Goal: Task Accomplishment & Management: Use online tool/utility

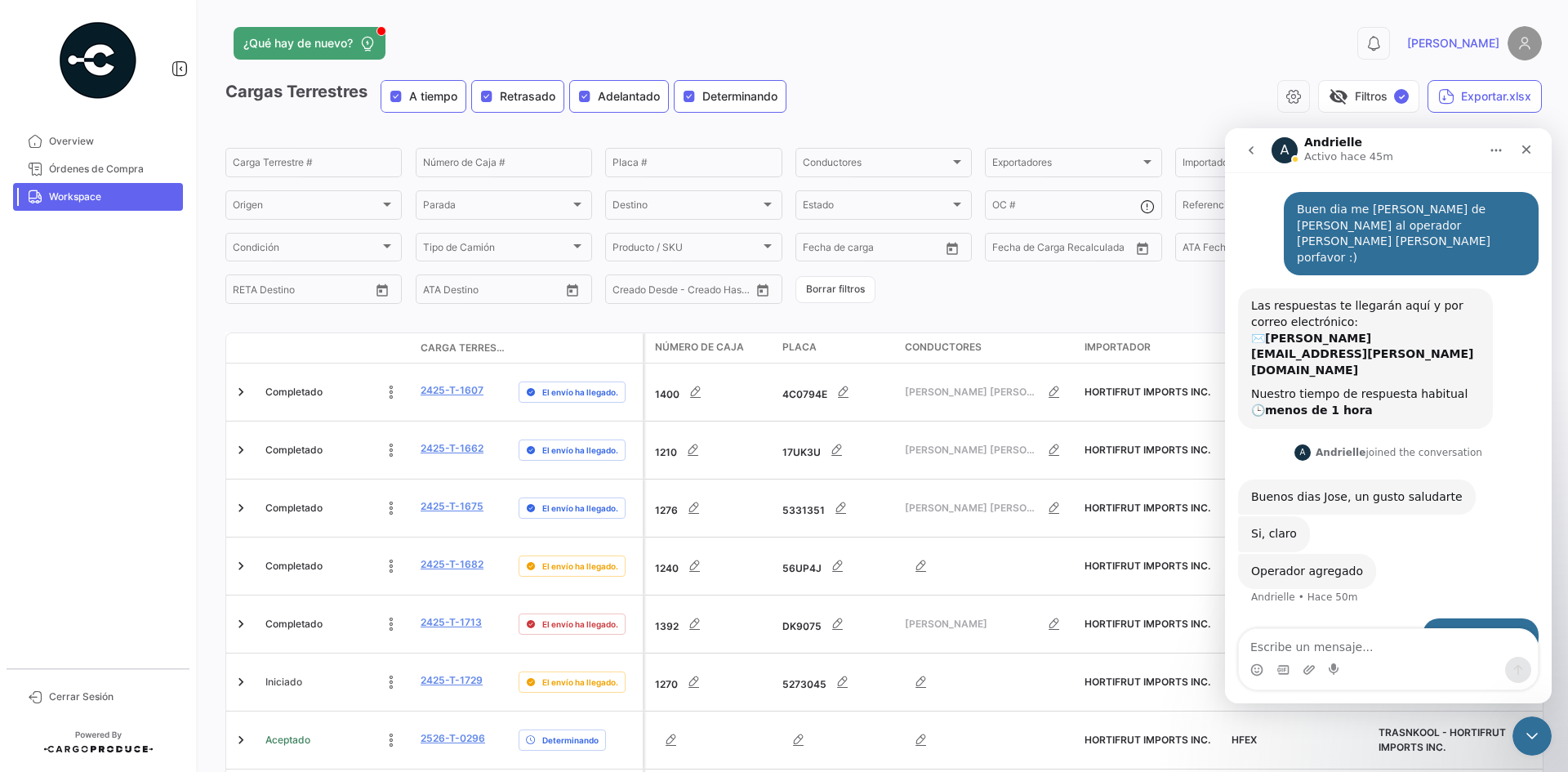
scroll to position [455, 0]
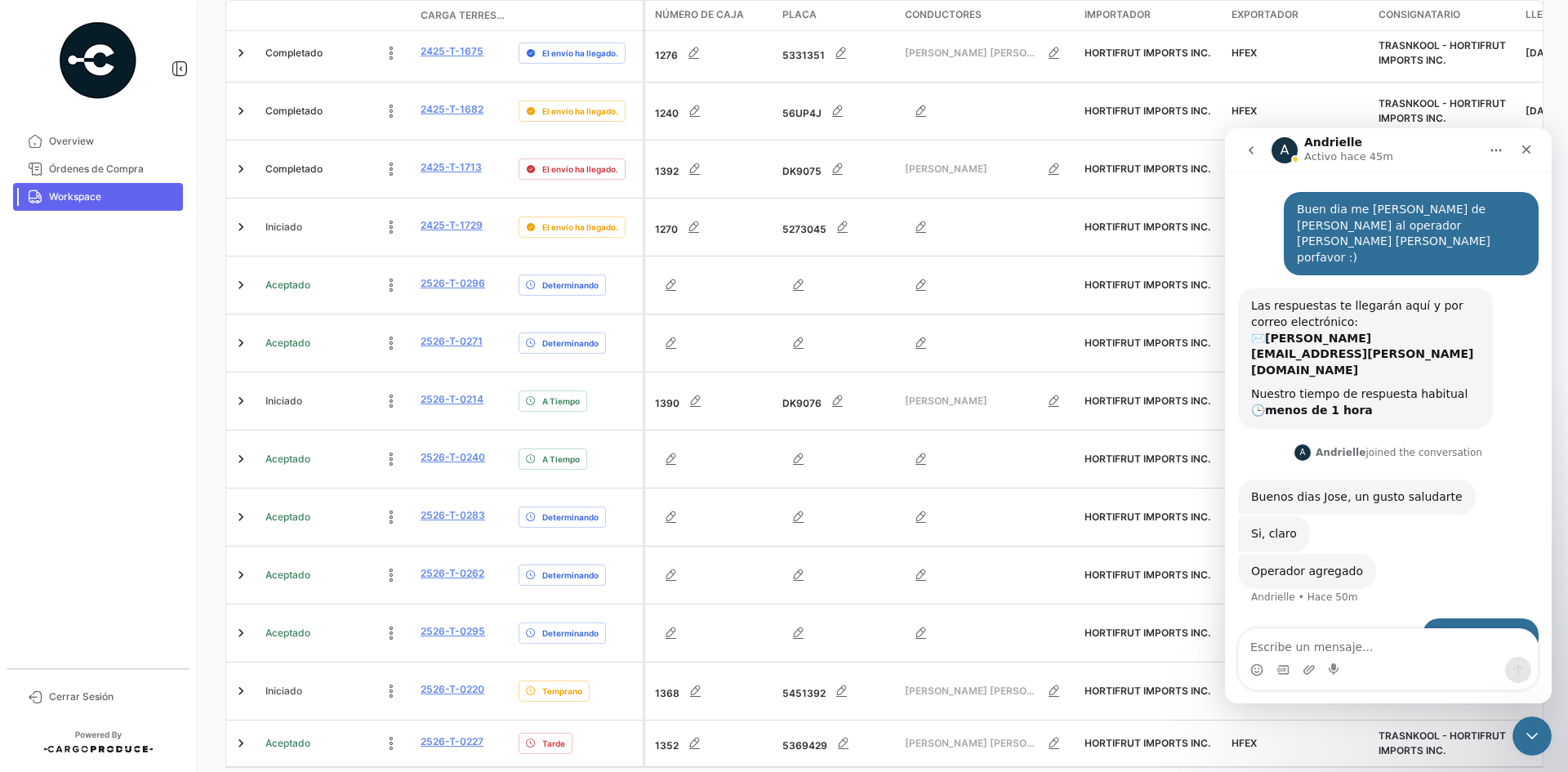
click at [915, 771] on link "4" at bounding box center [925, 784] width 20 height 18
click at [923, 771] on link "4" at bounding box center [925, 784] width 20 height 18
click at [968, 771] on icon "go to last page" at bounding box center [973, 783] width 10 height 10
click at [98, 195] on span "Workspace" at bounding box center [113, 196] width 127 height 14
click at [99, 201] on span "Workspace" at bounding box center [113, 196] width 127 height 14
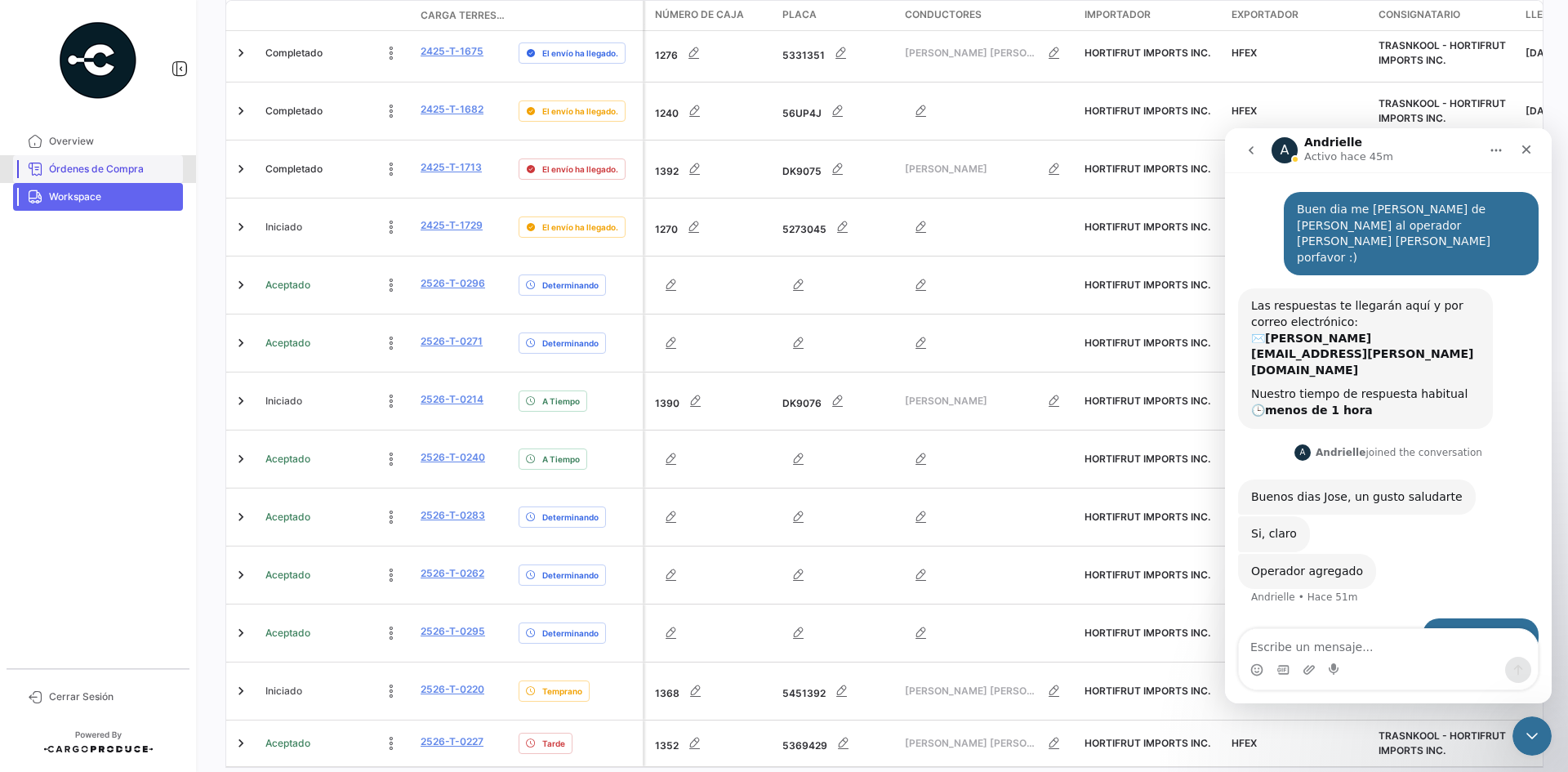
click at [88, 172] on span "Órdenes de Compra" at bounding box center [113, 168] width 127 height 14
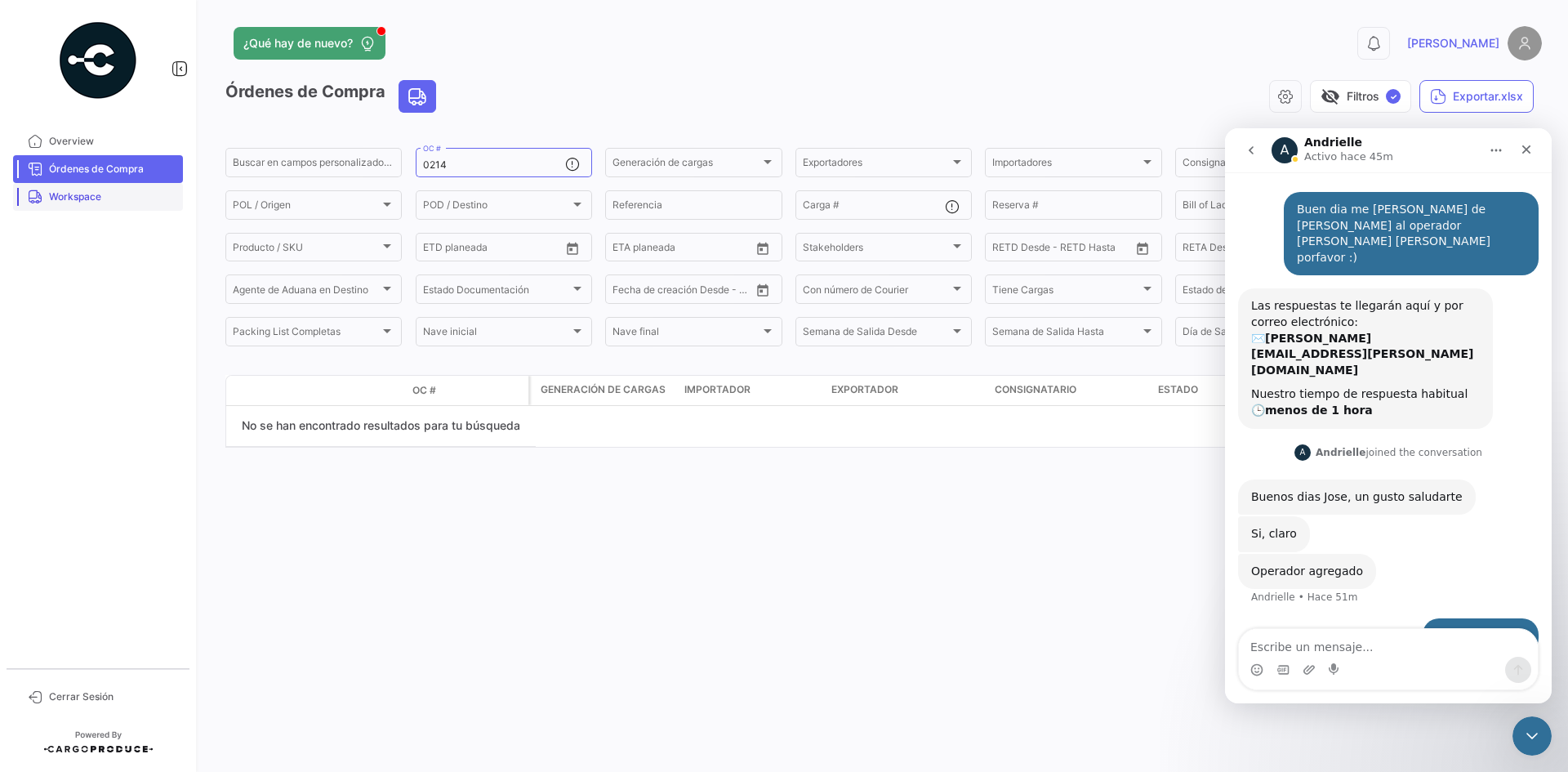
click at [86, 195] on span "Workspace" at bounding box center [113, 196] width 127 height 14
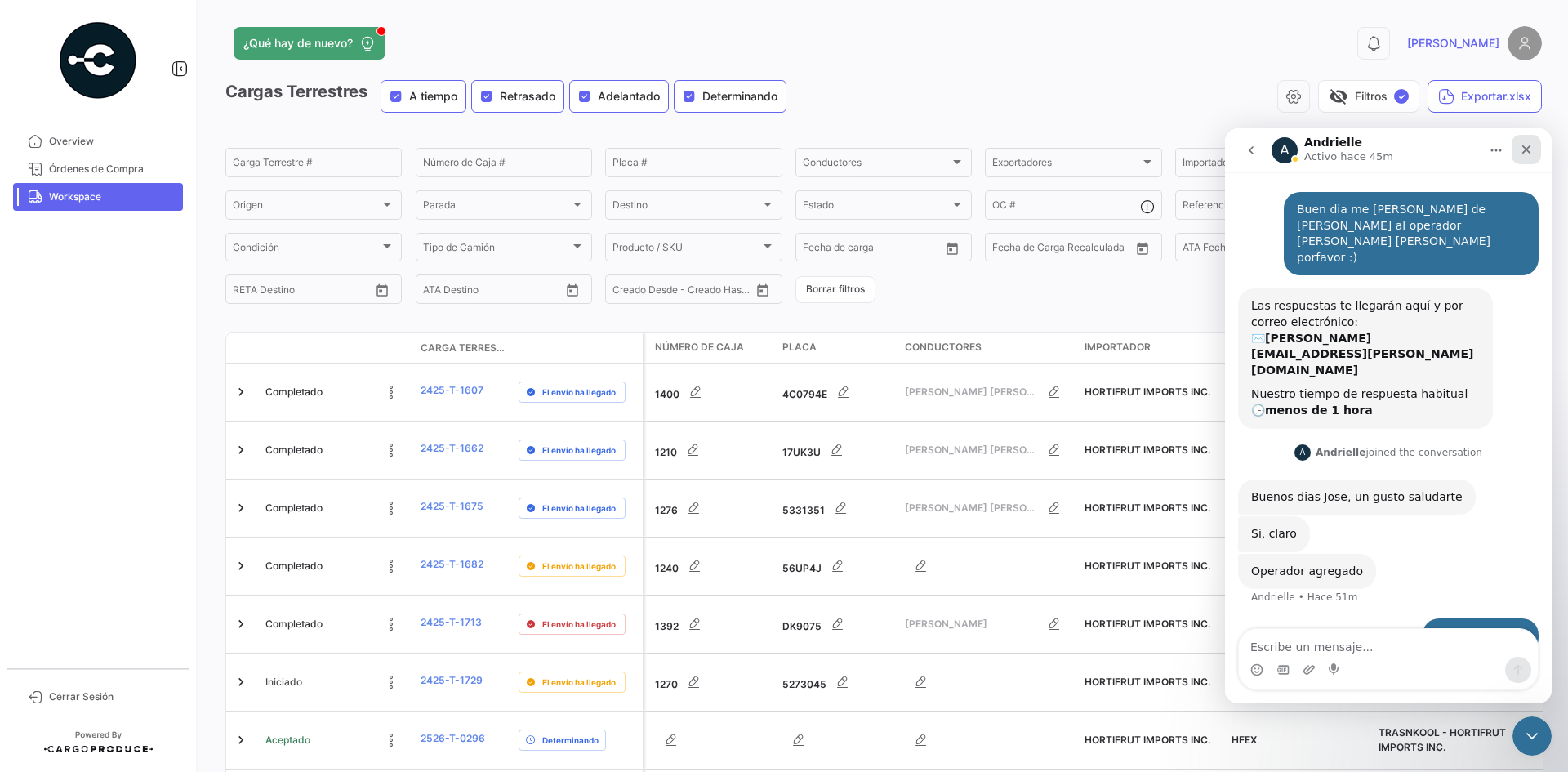
click at [1525, 150] on icon "Cerrar" at bounding box center [1526, 149] width 9 height 9
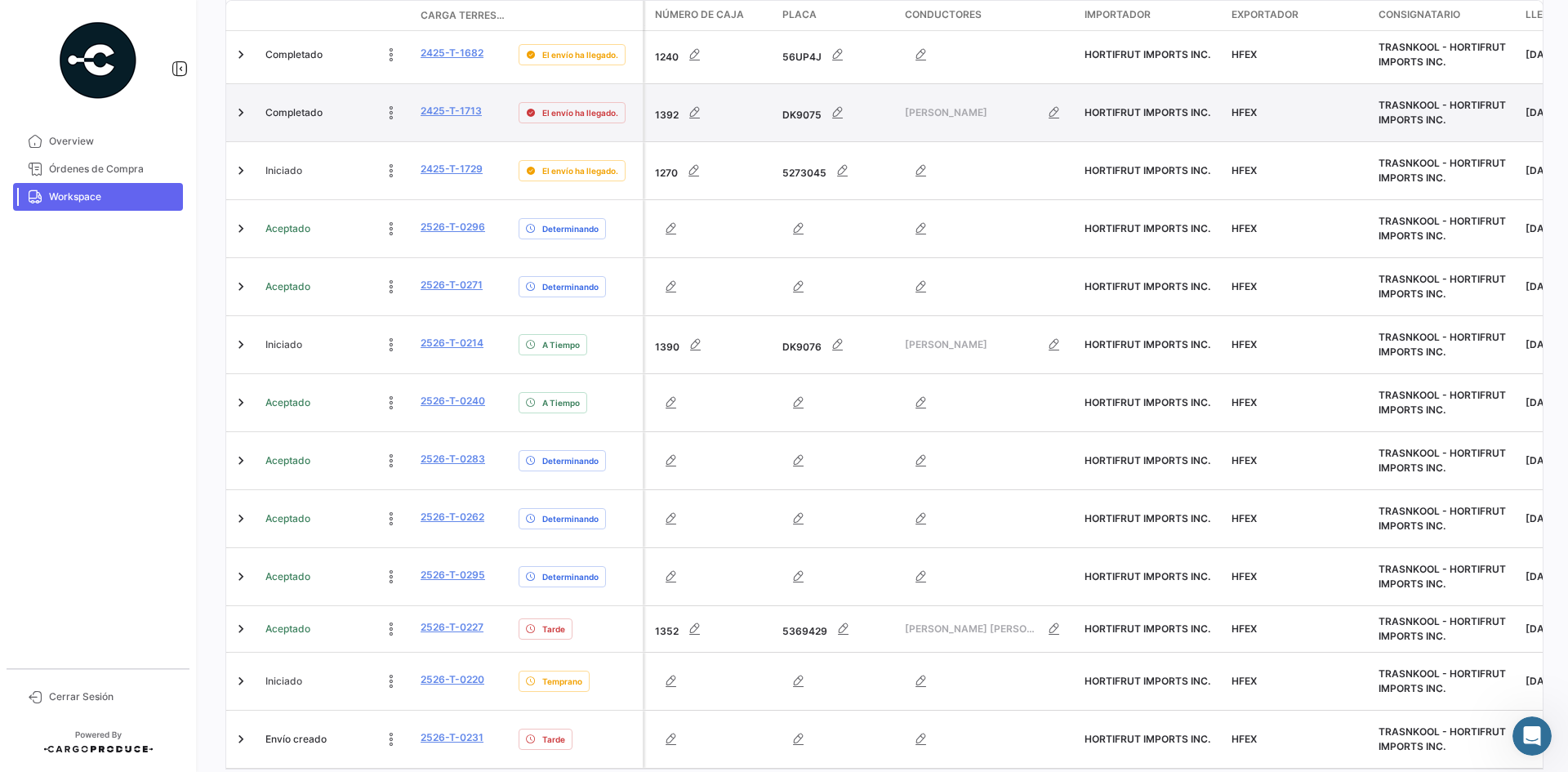
scroll to position [525, 0]
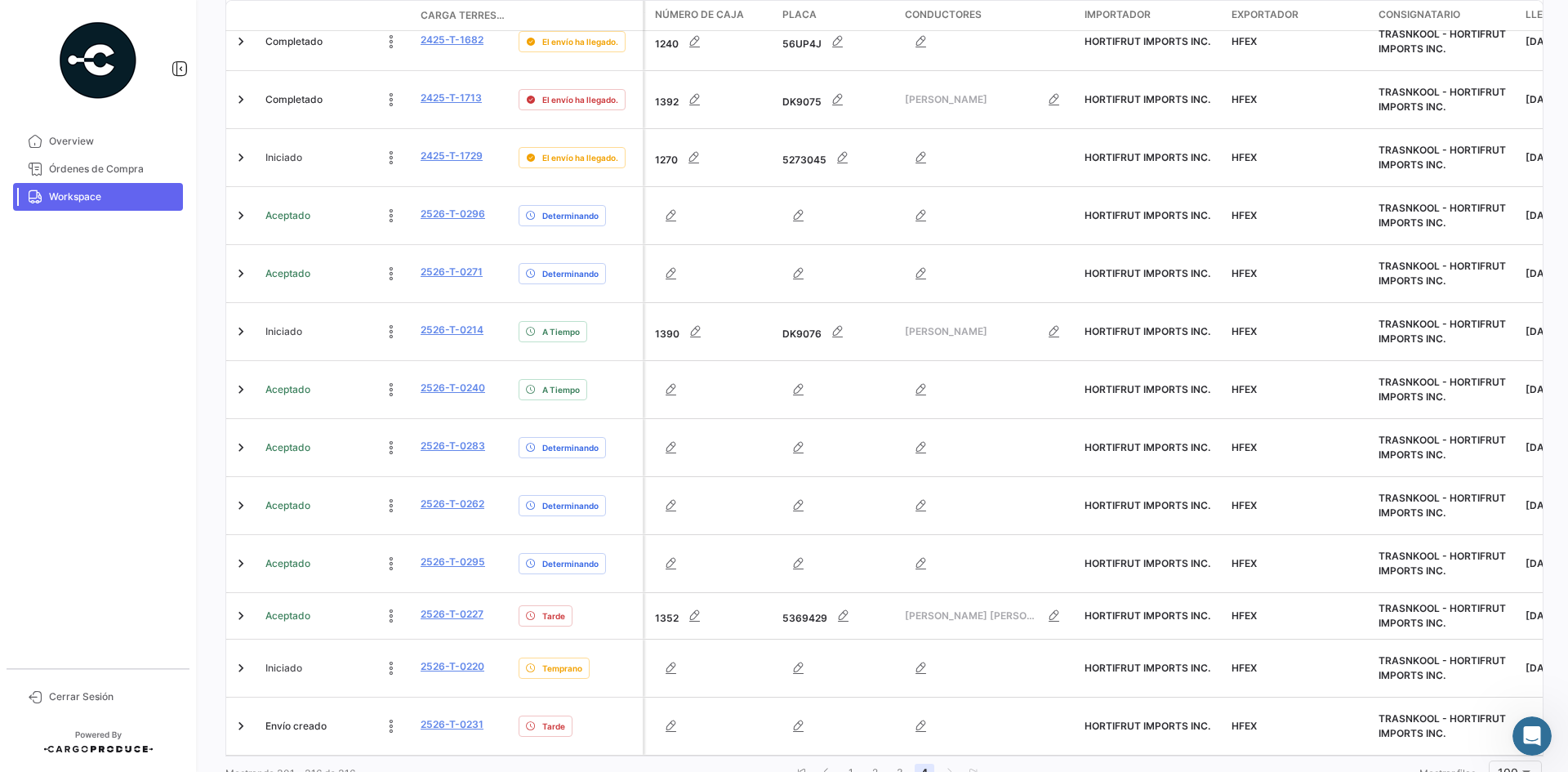
click at [919, 764] on link "4" at bounding box center [925, 773] width 20 height 18
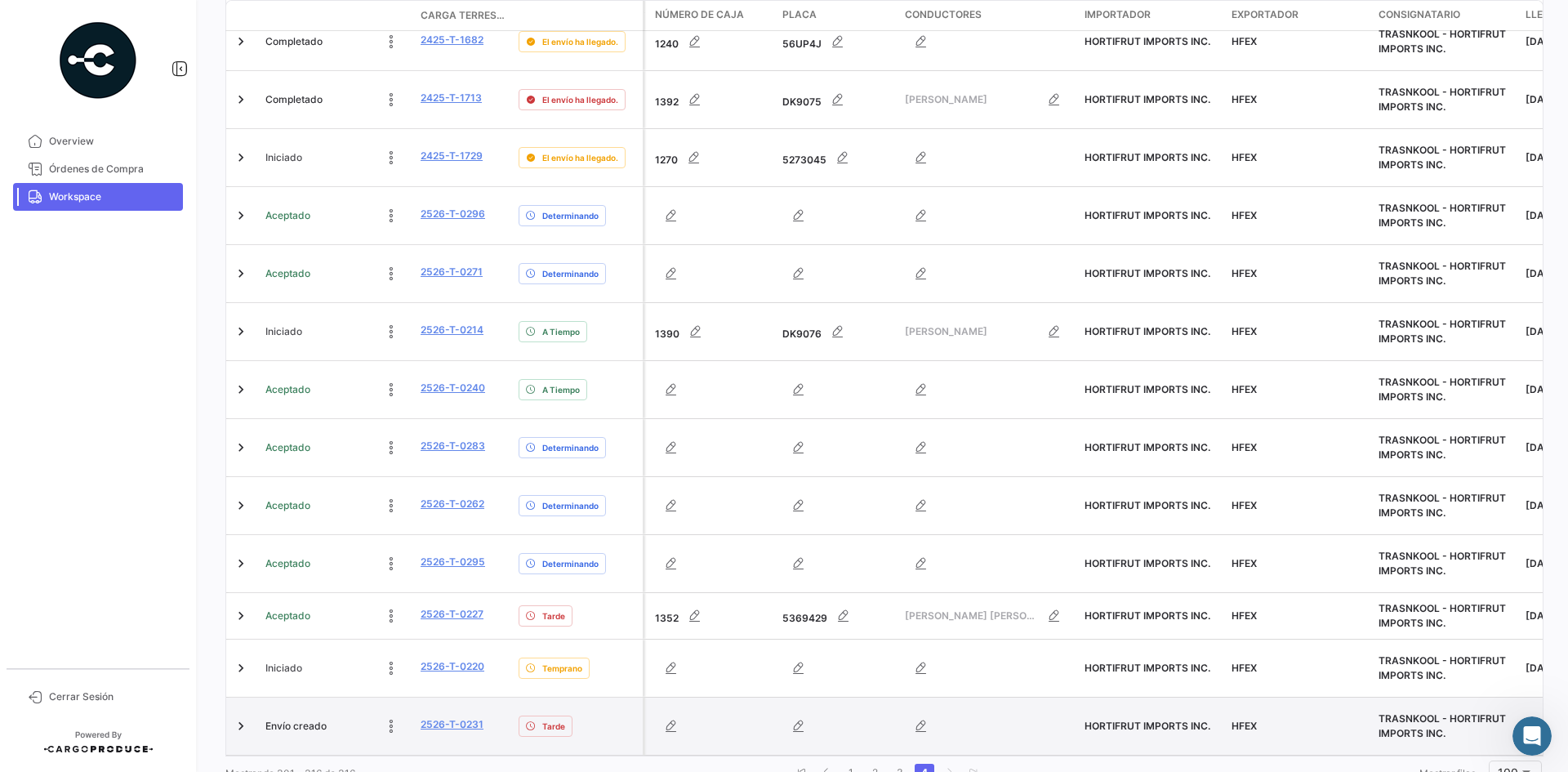
drag, startPoint x: 491, startPoint y: 655, endPoint x: 419, endPoint y: 658, distance: 72.1
click at [419, 698] on datatable-body-cell "2526-T-0231" at bounding box center [463, 726] width 98 height 57
copy link "2526-T-0231"
click at [392, 719] on icon at bounding box center [391, 726] width 16 height 16
click at [283, 719] on icon at bounding box center [281, 726] width 16 height 16
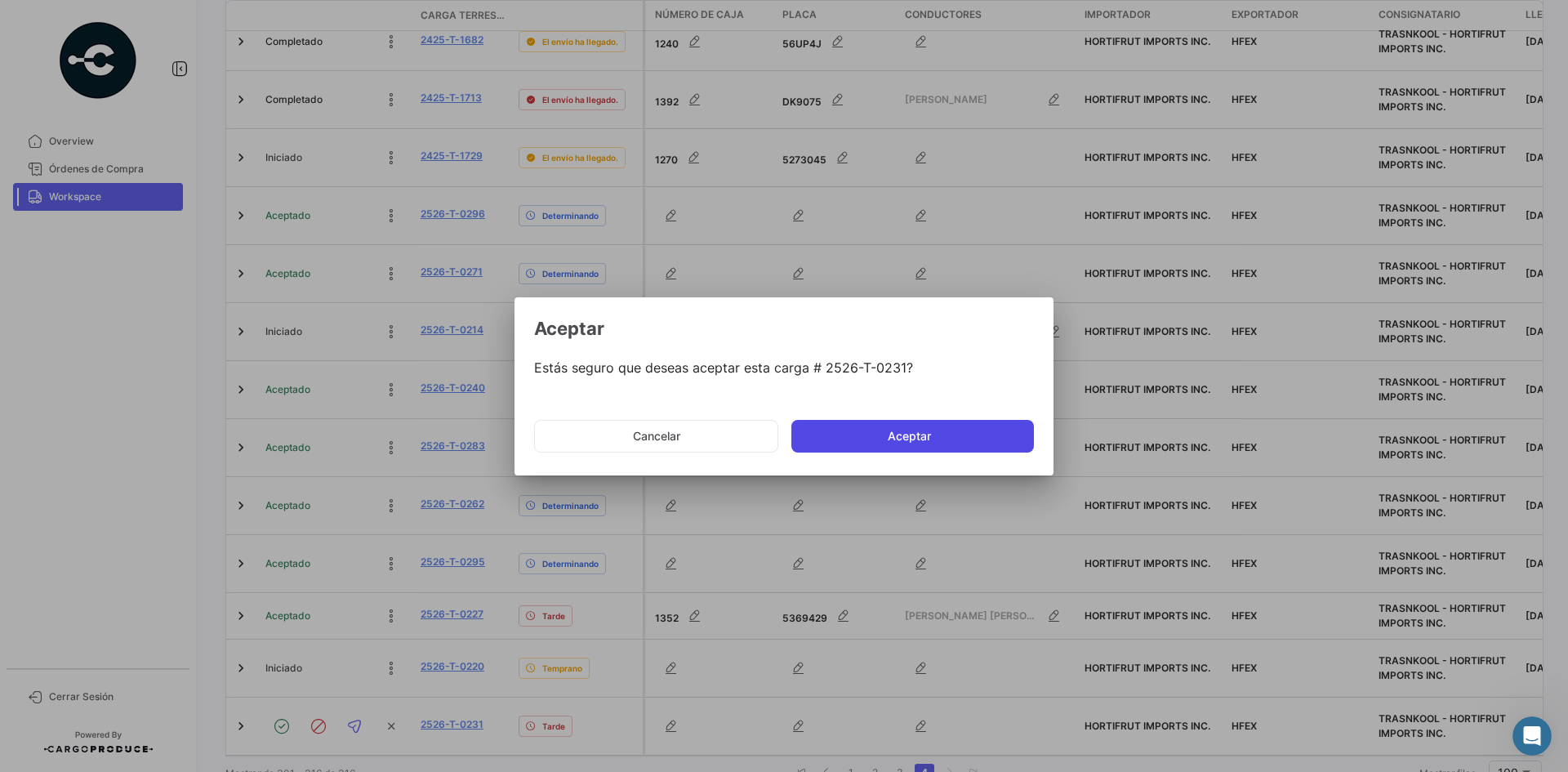
click at [913, 434] on button "Aceptar" at bounding box center [912, 436] width 242 height 32
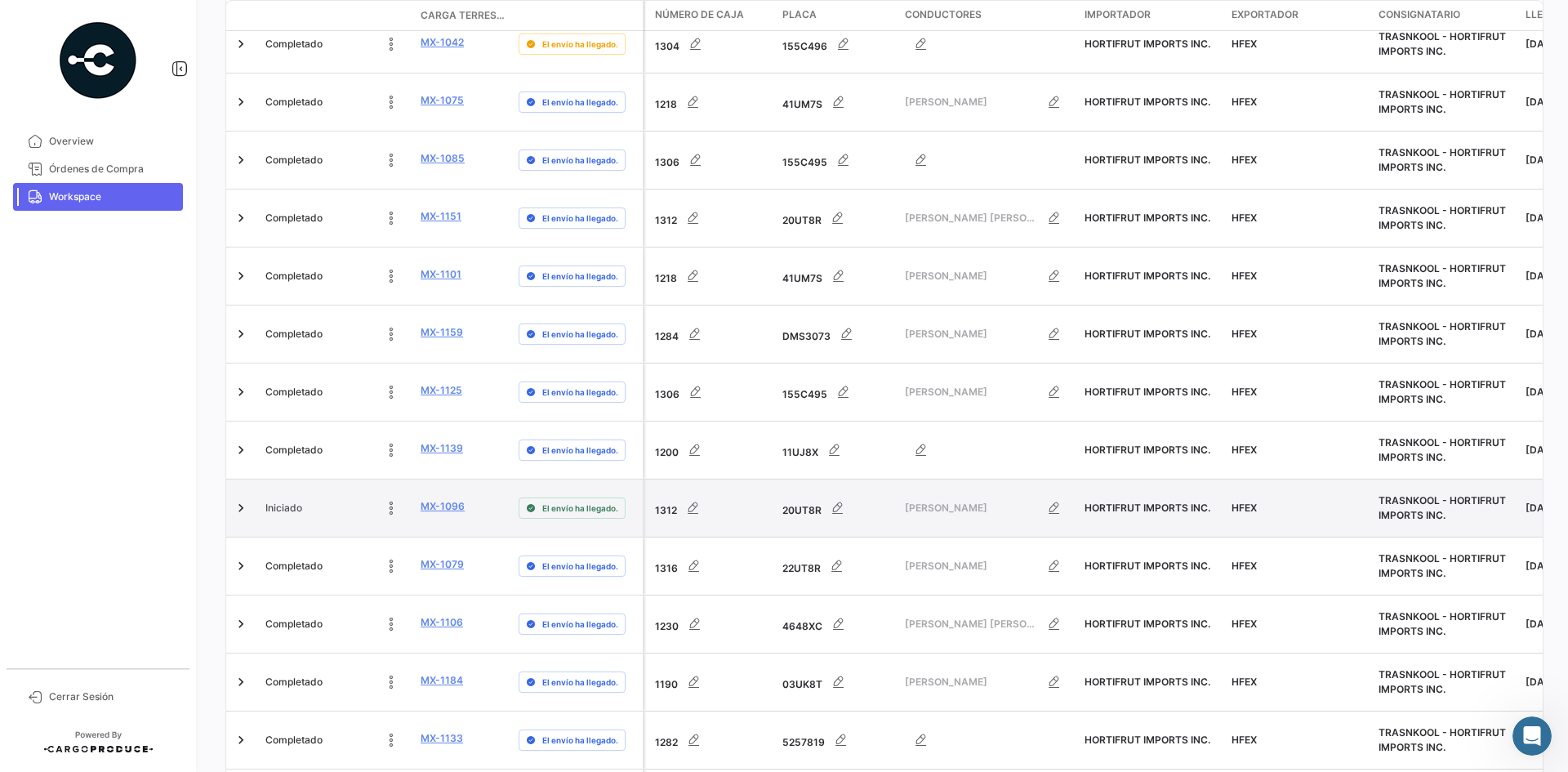
scroll to position [5101, 0]
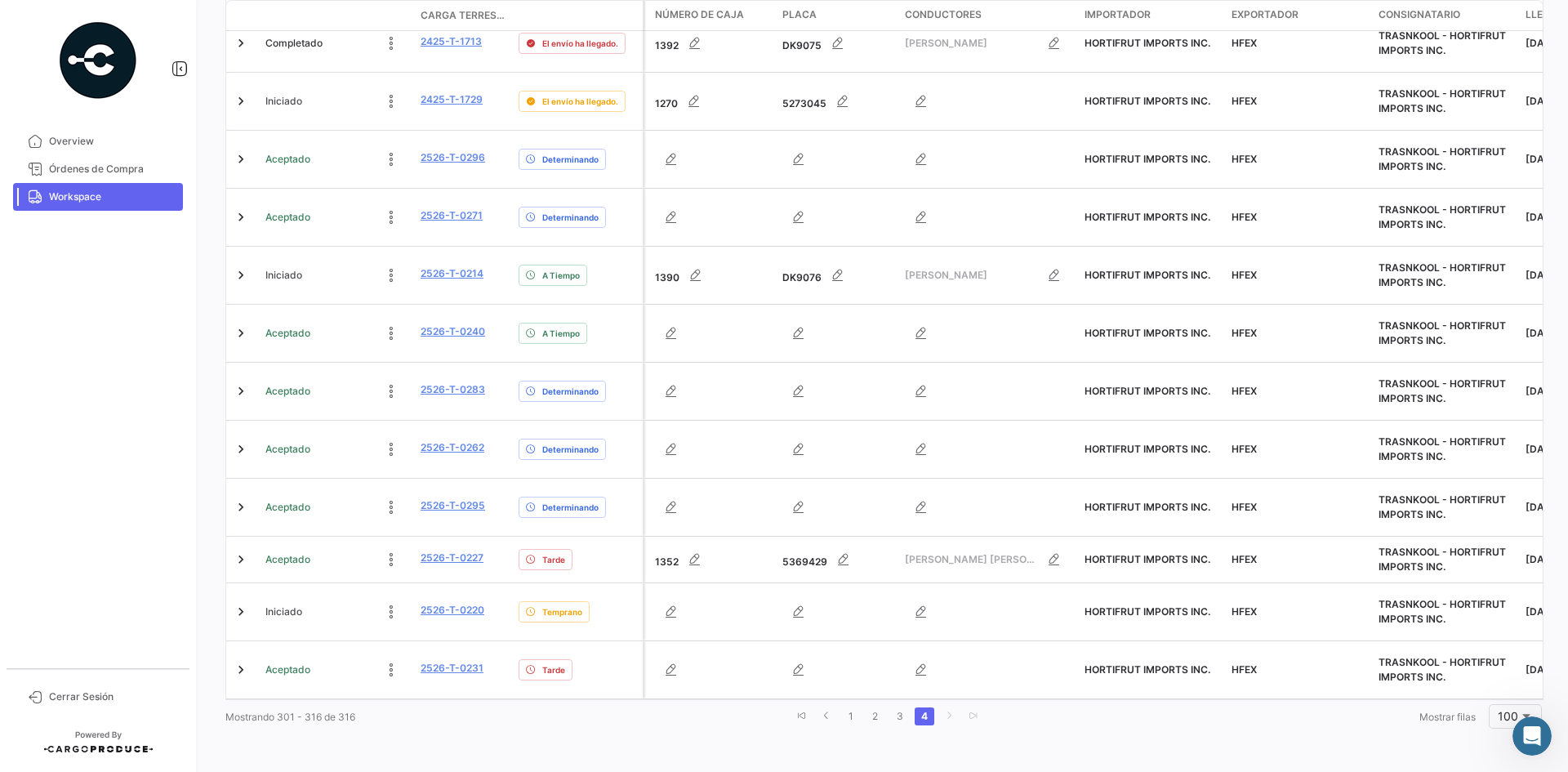
scroll to position [513, 0]
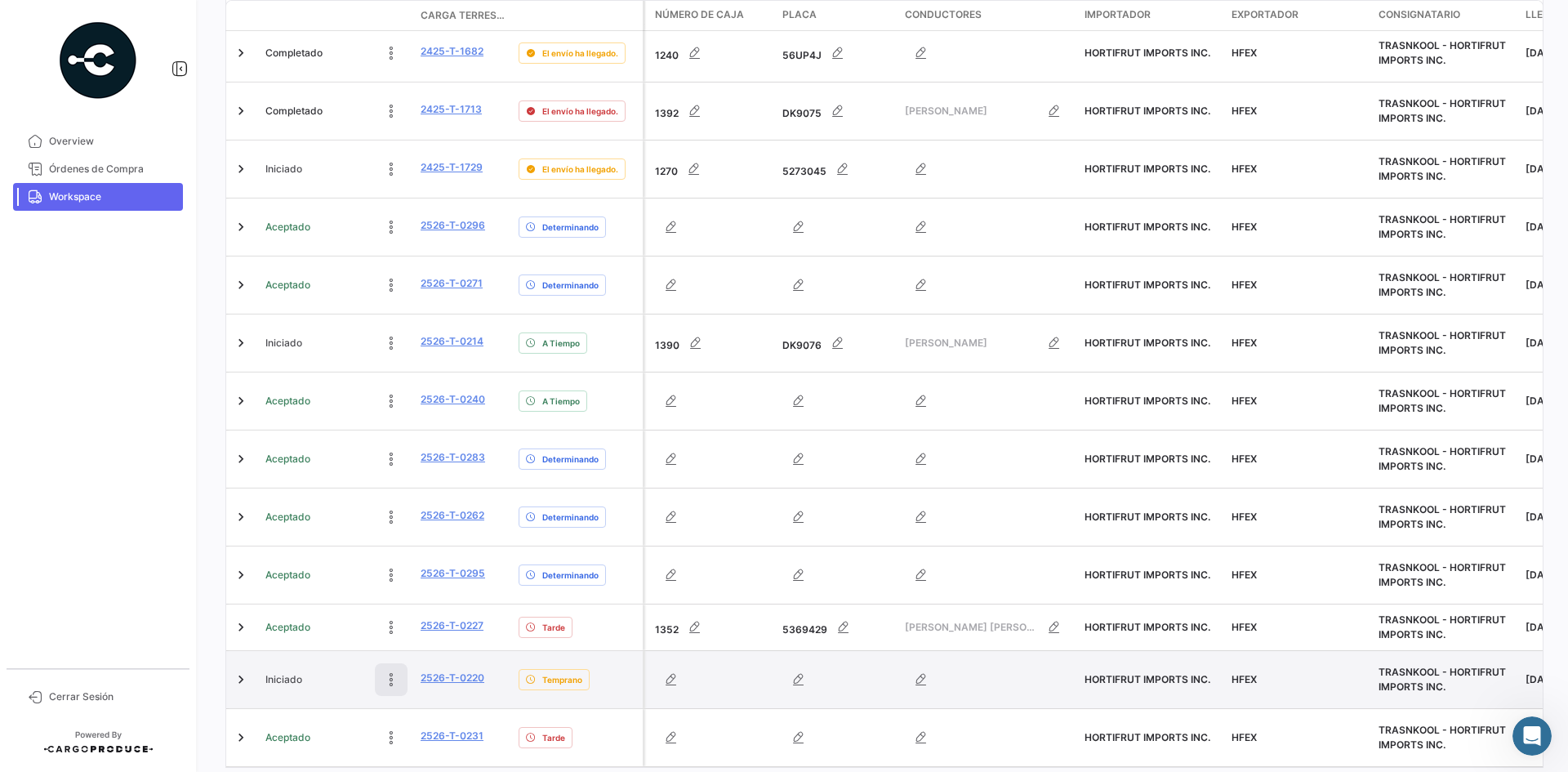
click at [388, 672] on icon at bounding box center [391, 680] width 16 height 16
click at [274, 664] on div at bounding box center [336, 680] width 143 height 32
click at [281, 664] on div at bounding box center [336, 680] width 143 height 32
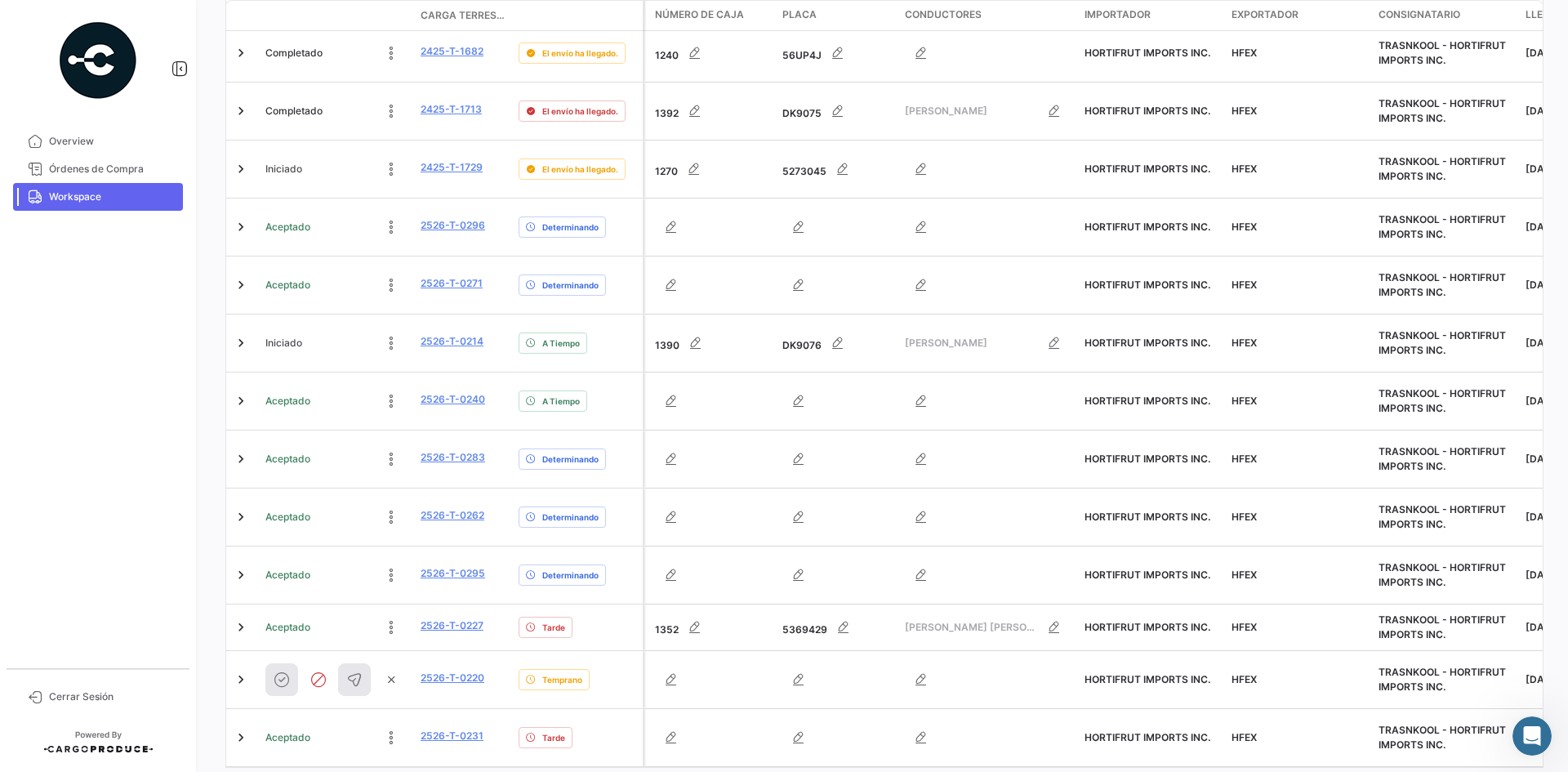
click at [180, 602] on mat-nav-list "Overview Órdenes de Compra Workspace" at bounding box center [98, 391] width 196 height 541
click at [158, 537] on mat-nav-list "Overview Órdenes de Compra Workspace" at bounding box center [98, 391] width 196 height 541
click at [893, 771] on link "3" at bounding box center [900, 784] width 20 height 18
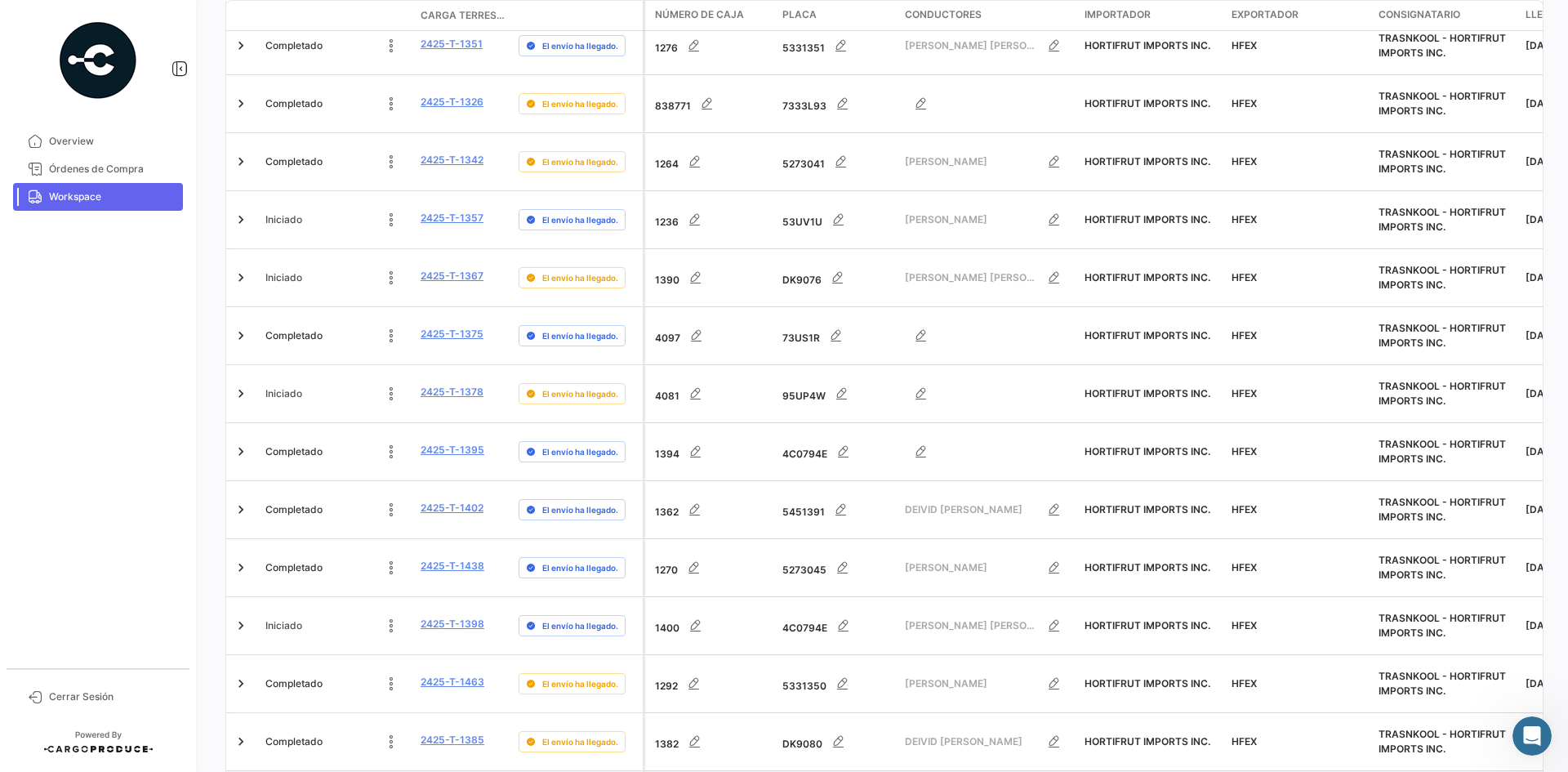
scroll to position [4873, 0]
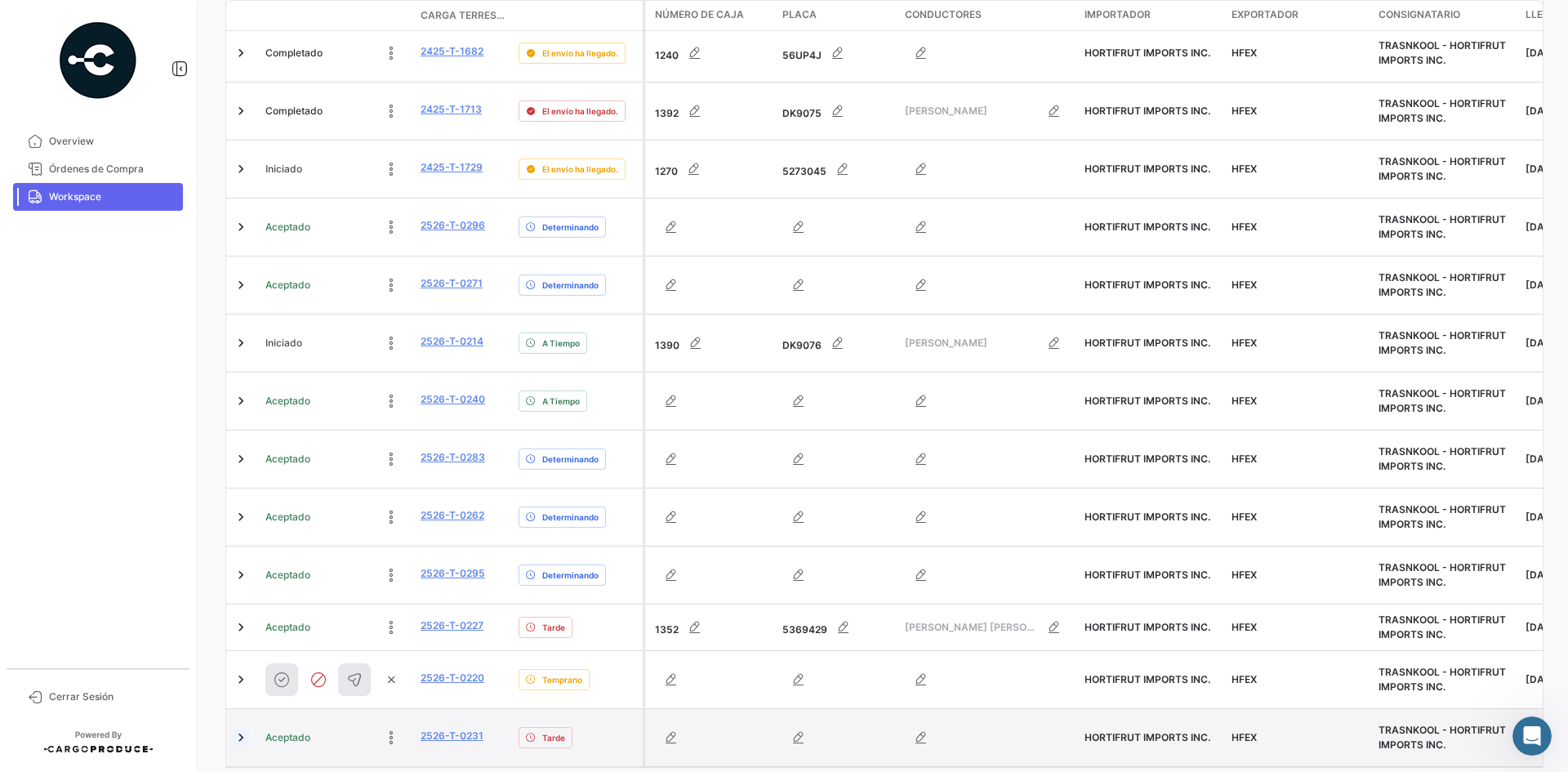
click at [236, 730] on link at bounding box center [240, 738] width 16 height 16
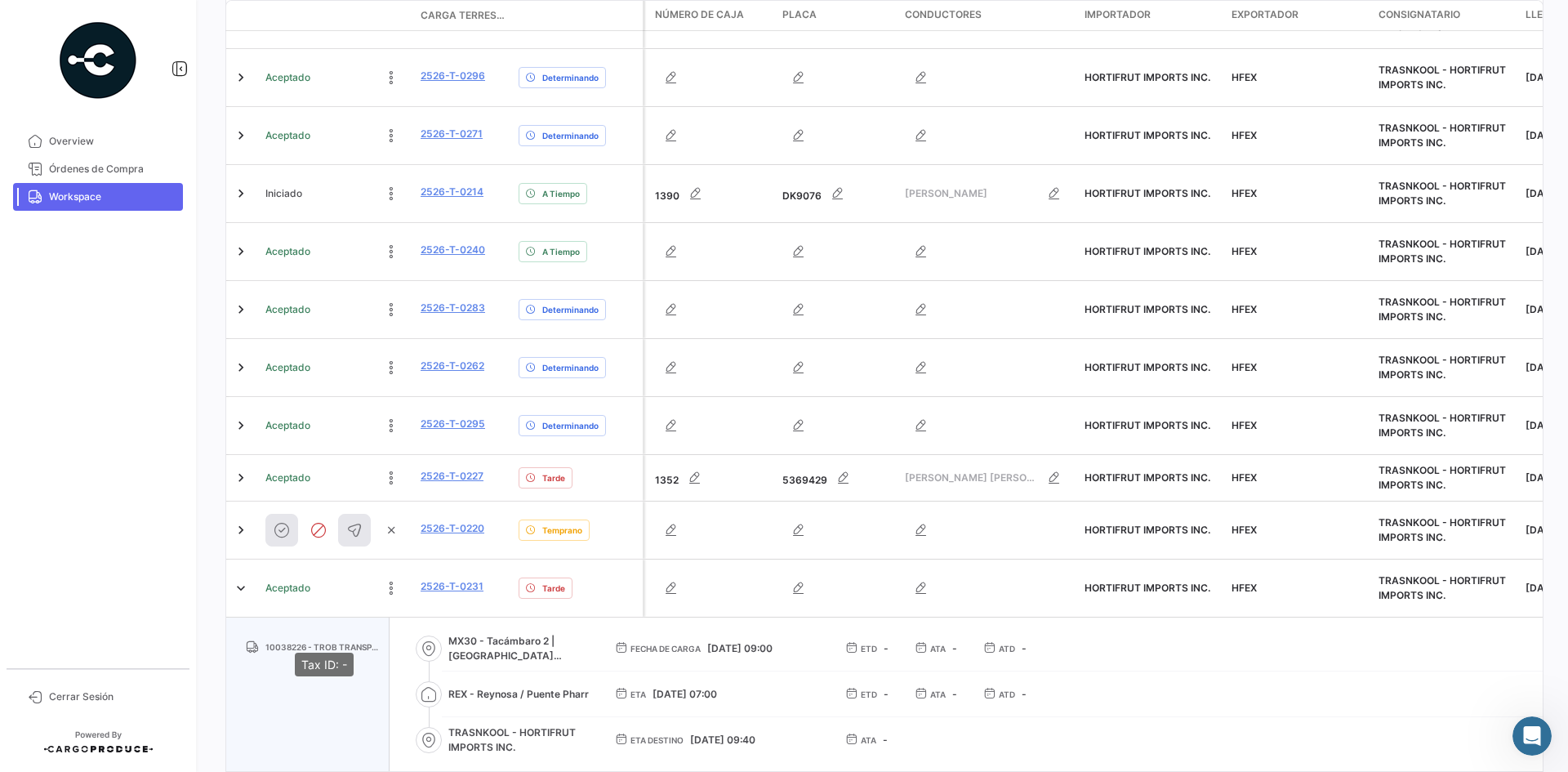
scroll to position [666, 0]
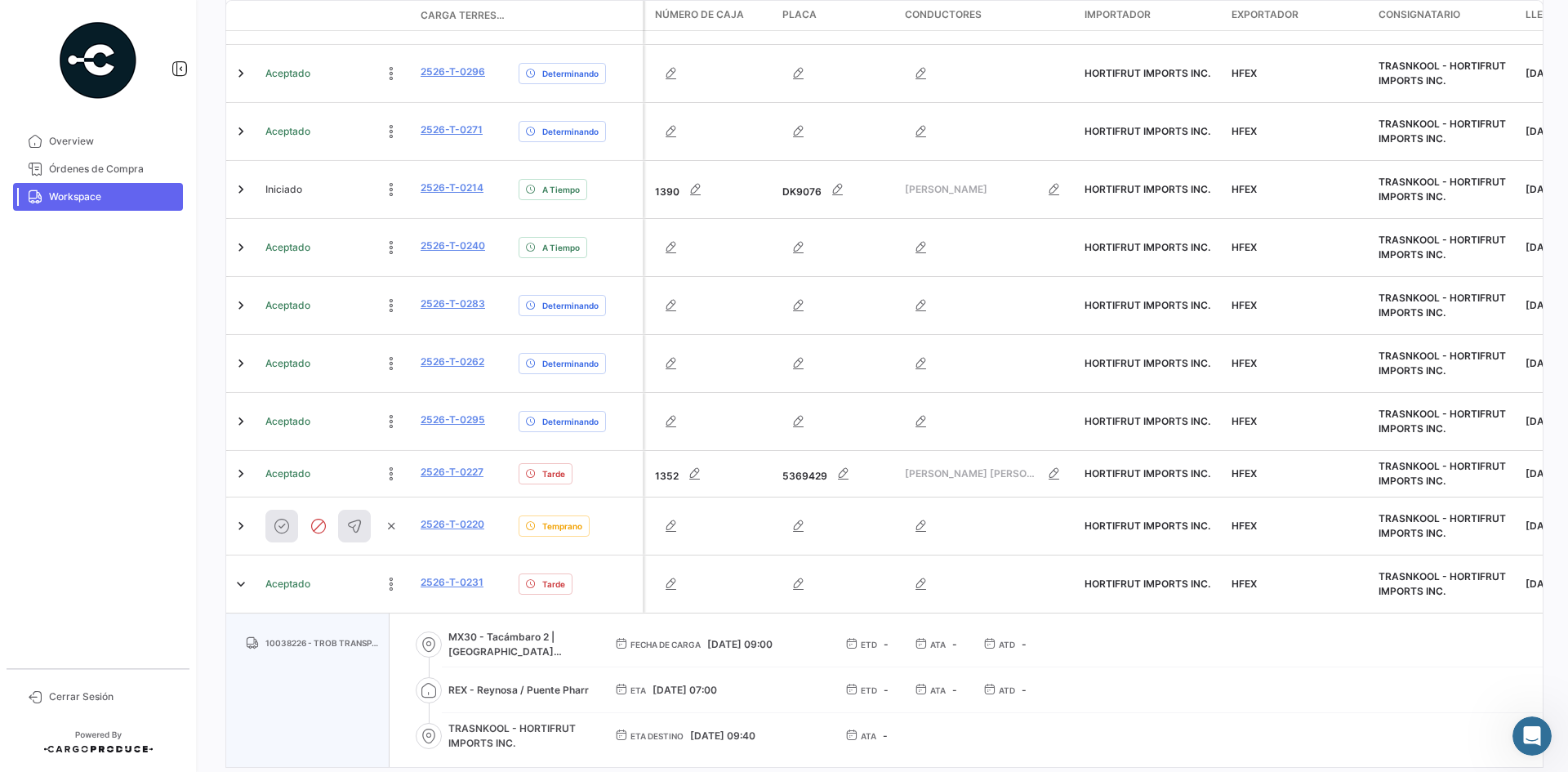
click at [357, 614] on div "10038226 - TROB TRANSPORTES SA DE CV" at bounding box center [308, 691] width 163 height 154
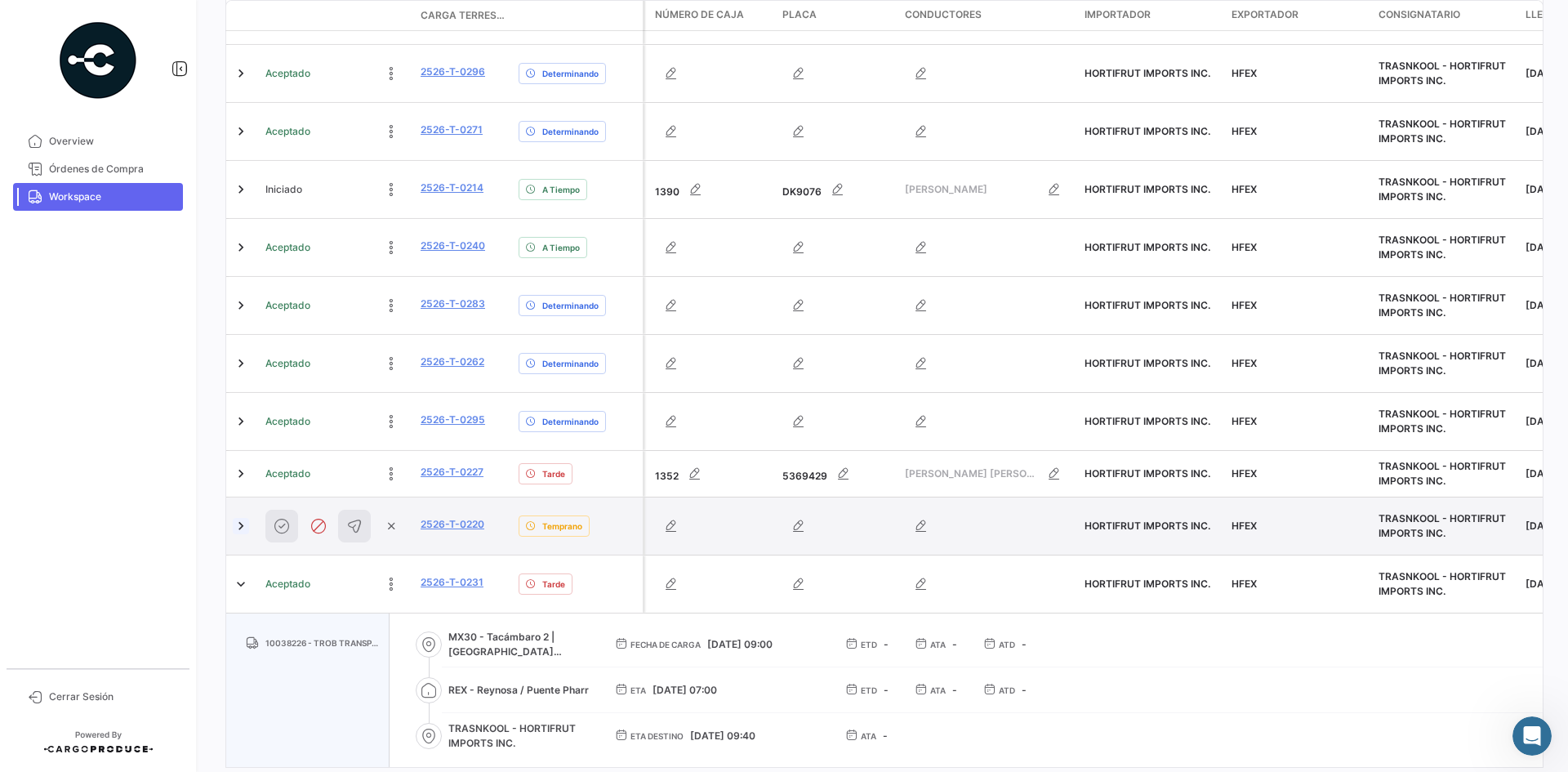
click at [241, 518] on link at bounding box center [240, 526] width 16 height 16
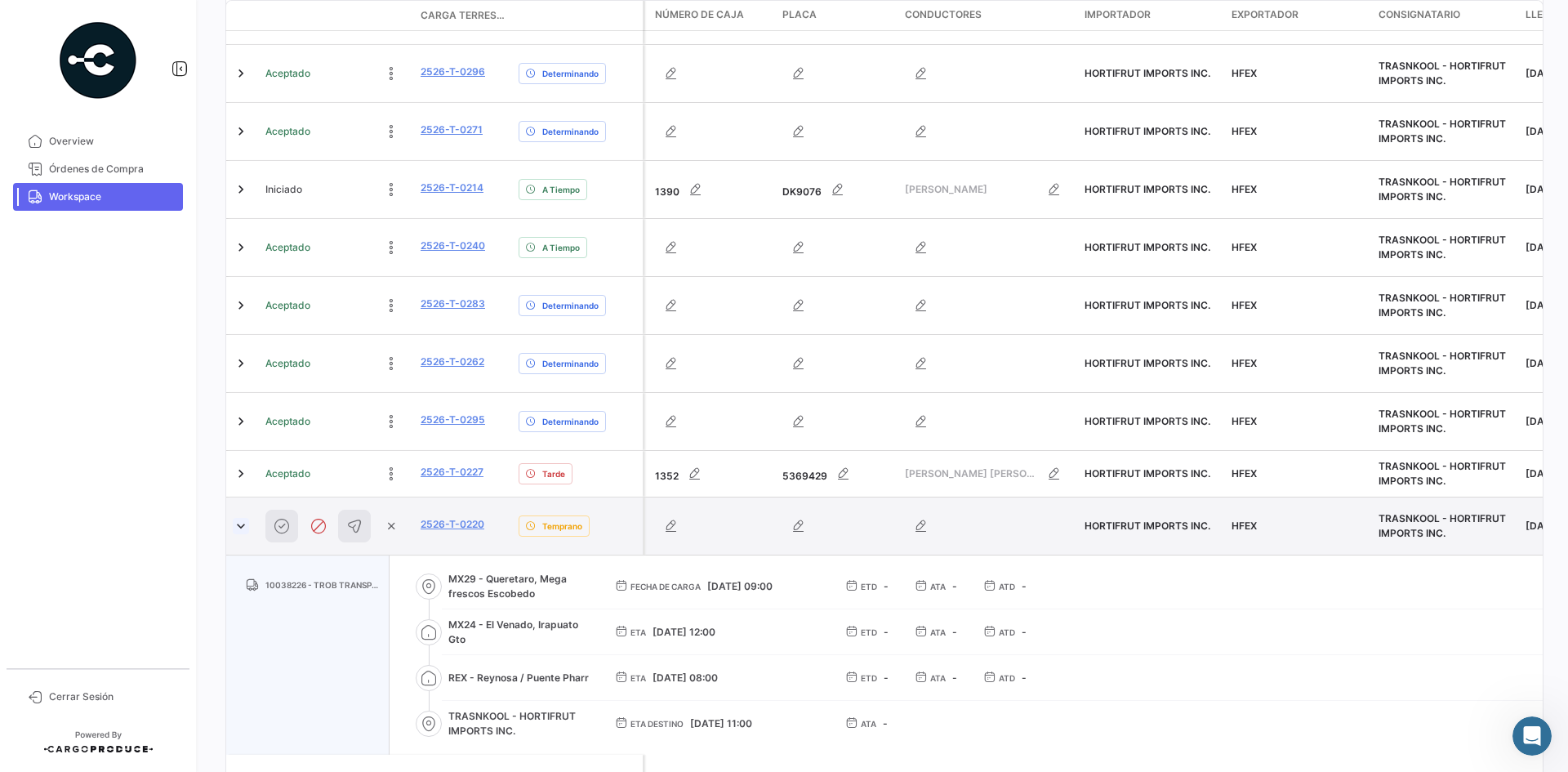
click at [241, 518] on link at bounding box center [240, 526] width 16 height 16
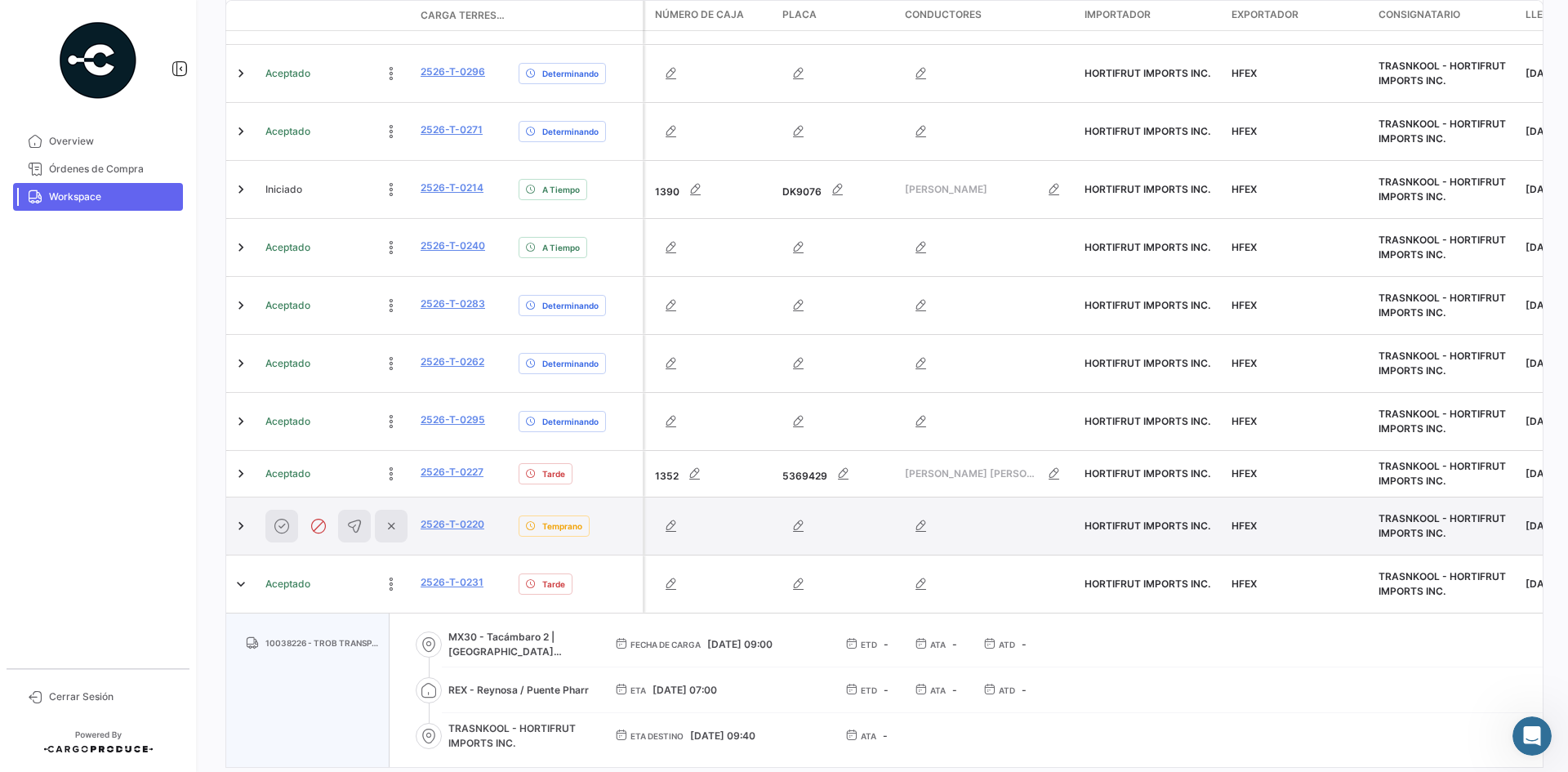
click at [392, 515] on icon at bounding box center [392, 527] width 23 height 23
click at [239, 518] on link at bounding box center [240, 526] width 16 height 16
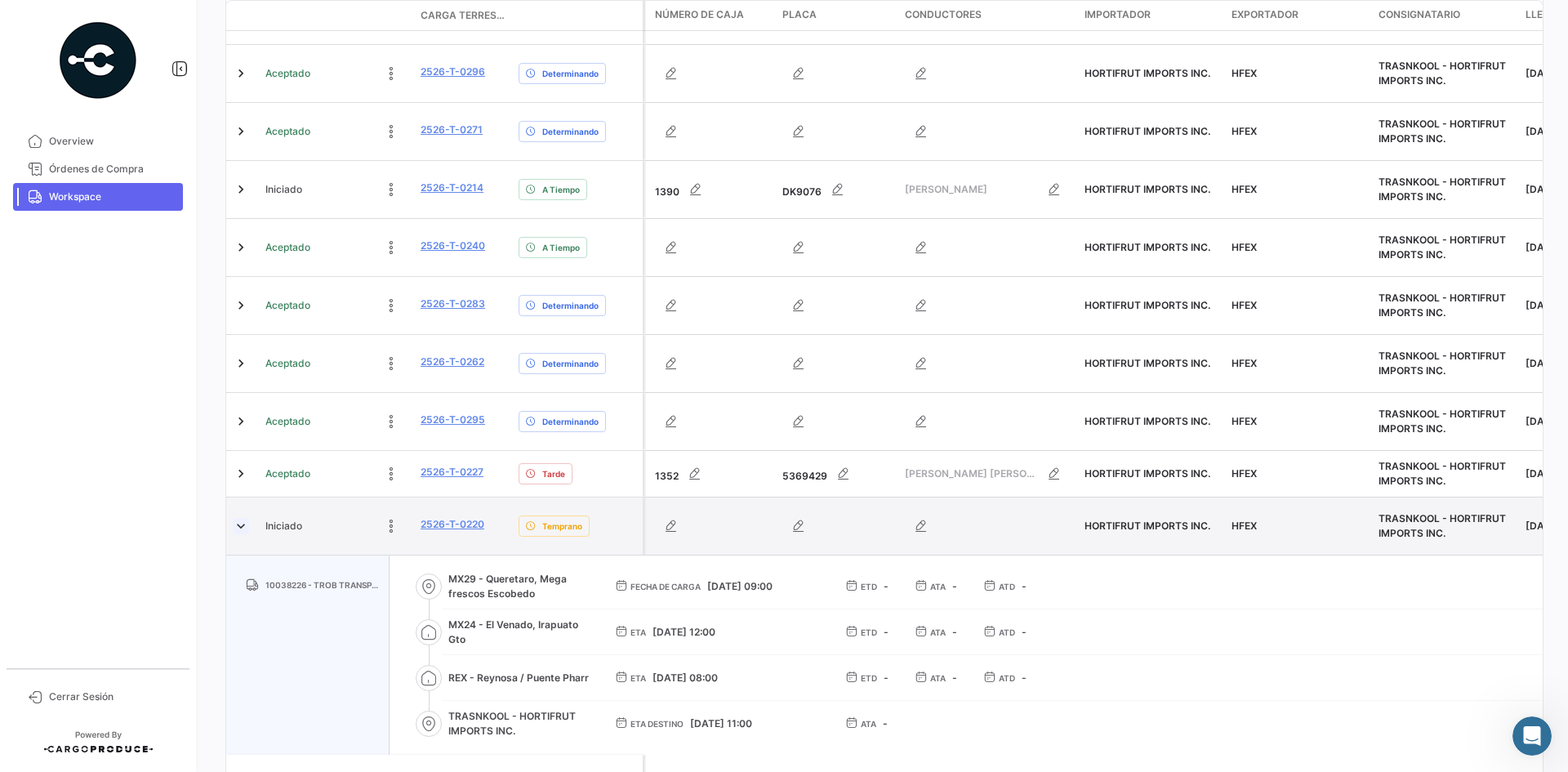
click at [239, 518] on link at bounding box center [240, 526] width 16 height 16
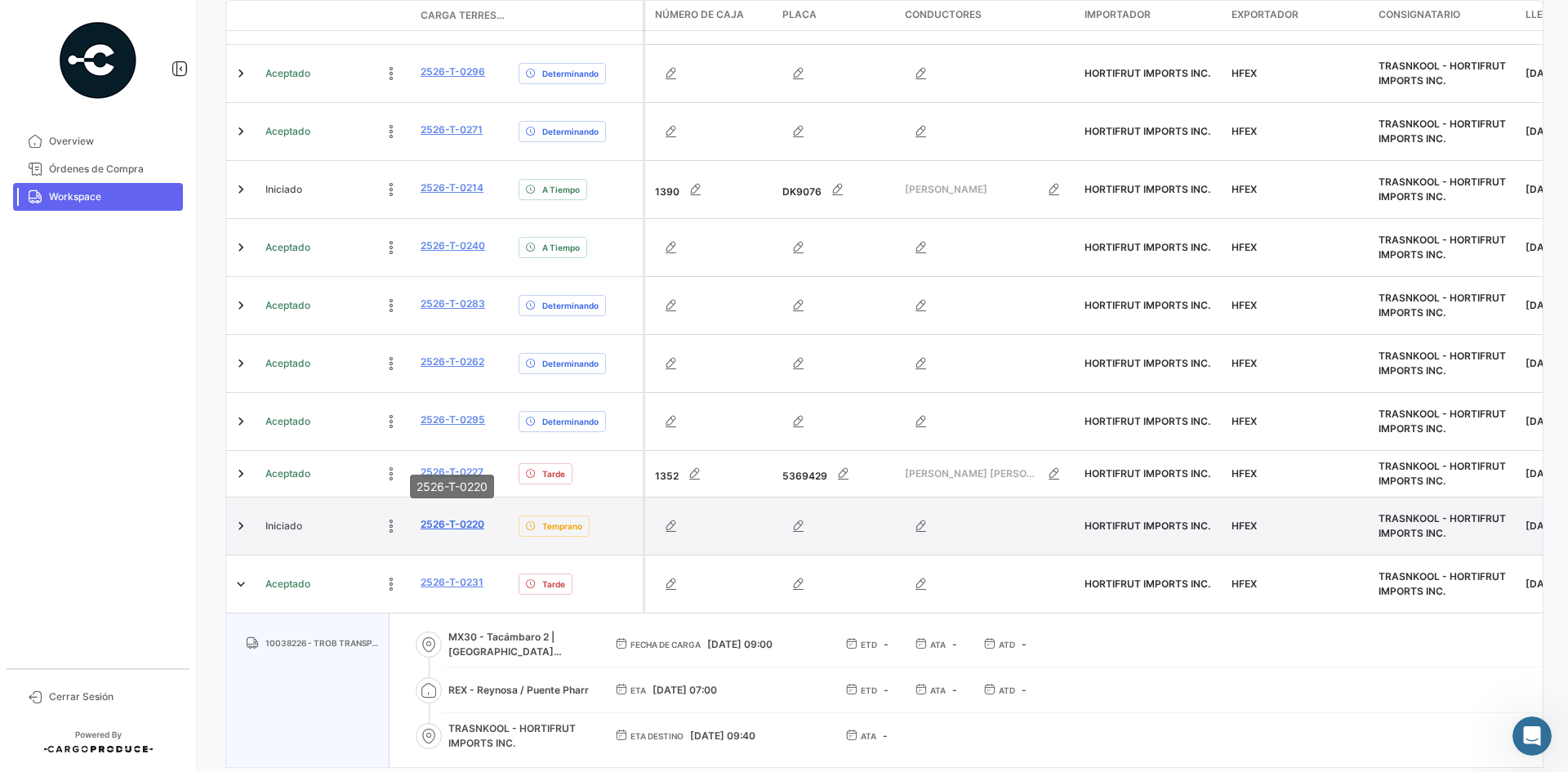
drag, startPoint x: 495, startPoint y: 454, endPoint x: 421, endPoint y: 461, distance: 74.3
click at [421, 517] on div "2526-T-0220" at bounding box center [463, 527] width 85 height 19
copy link "2526-T-0220"
click at [242, 518] on link at bounding box center [240, 526] width 16 height 16
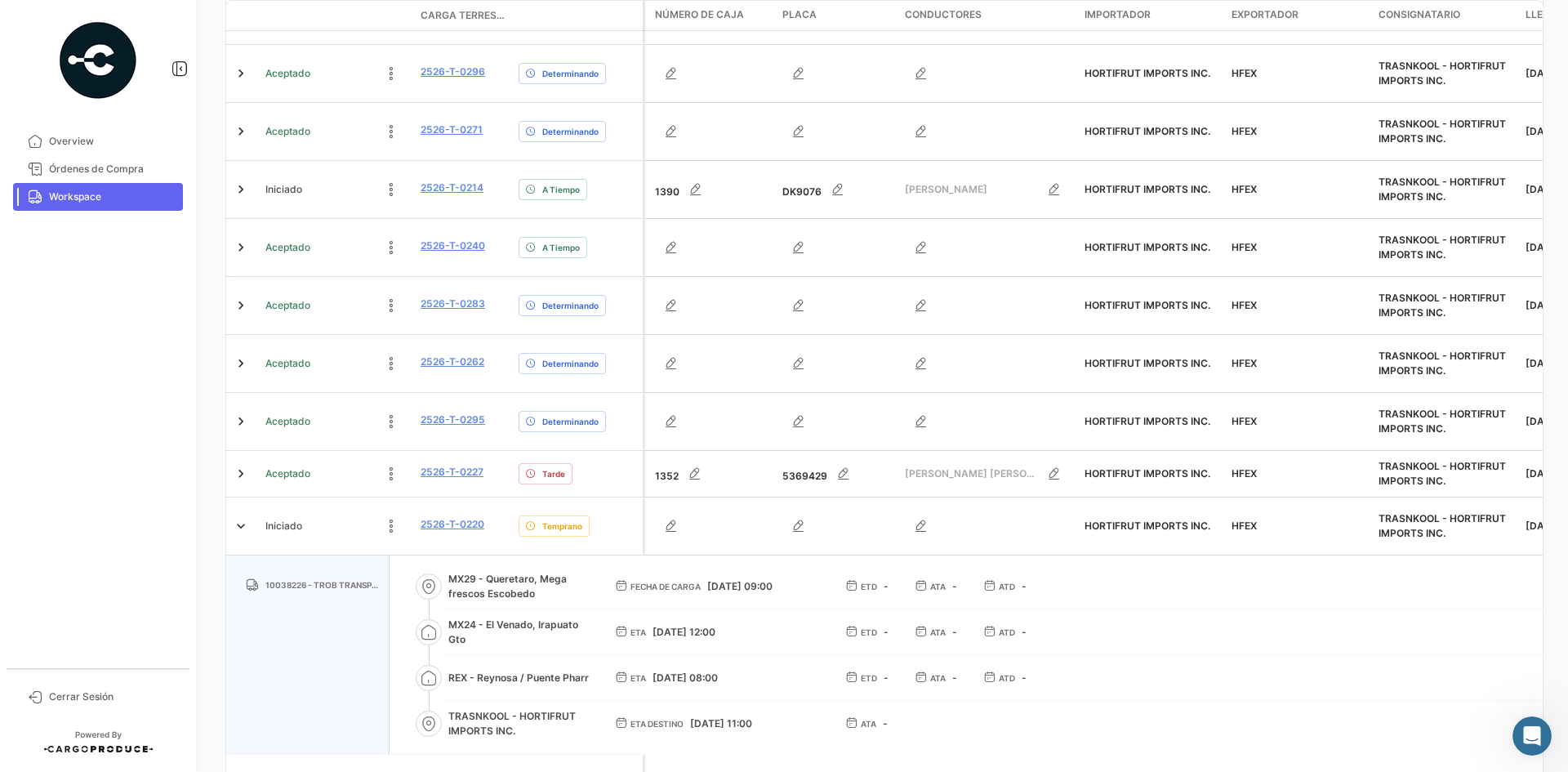
click at [214, 514] on div "¿Qué hay de nuevo? 0 [PERSON_NAME] Terrestres A tiempo Retrasado Adelantado Det…" at bounding box center [884, 386] width 1369 height 772
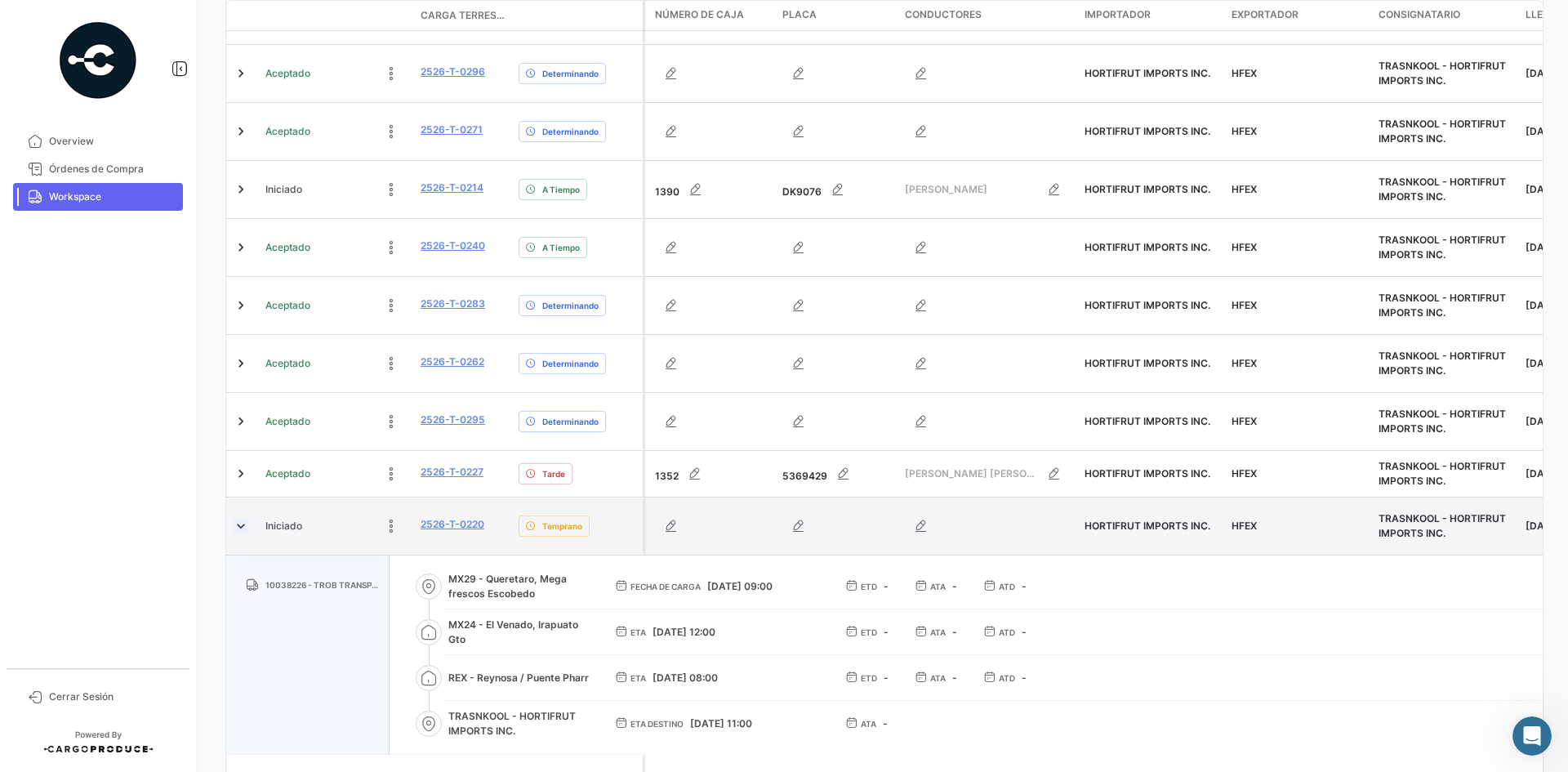
click at [236, 518] on link at bounding box center [240, 526] width 16 height 16
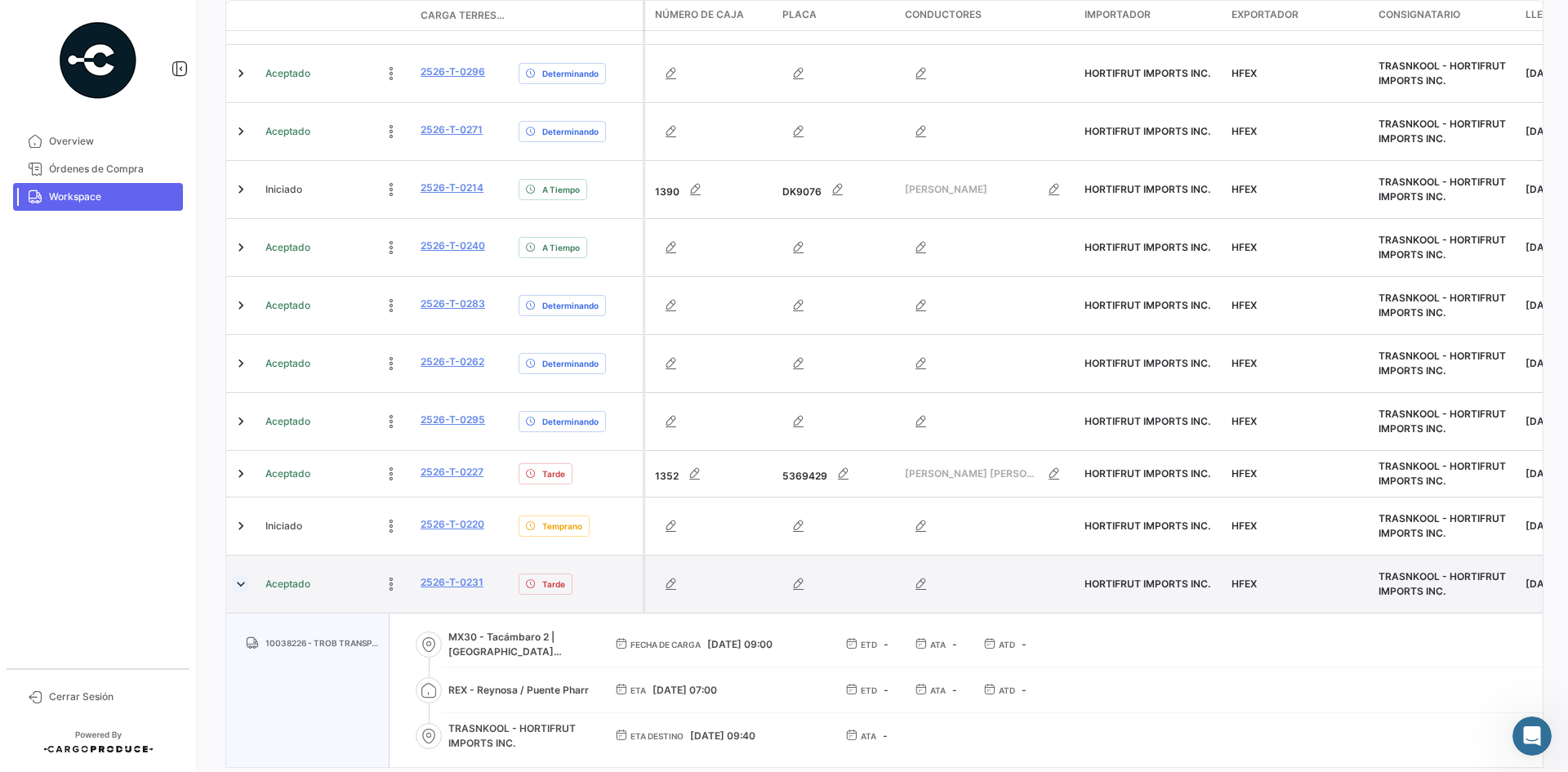
click at [238, 576] on link at bounding box center [240, 584] width 16 height 16
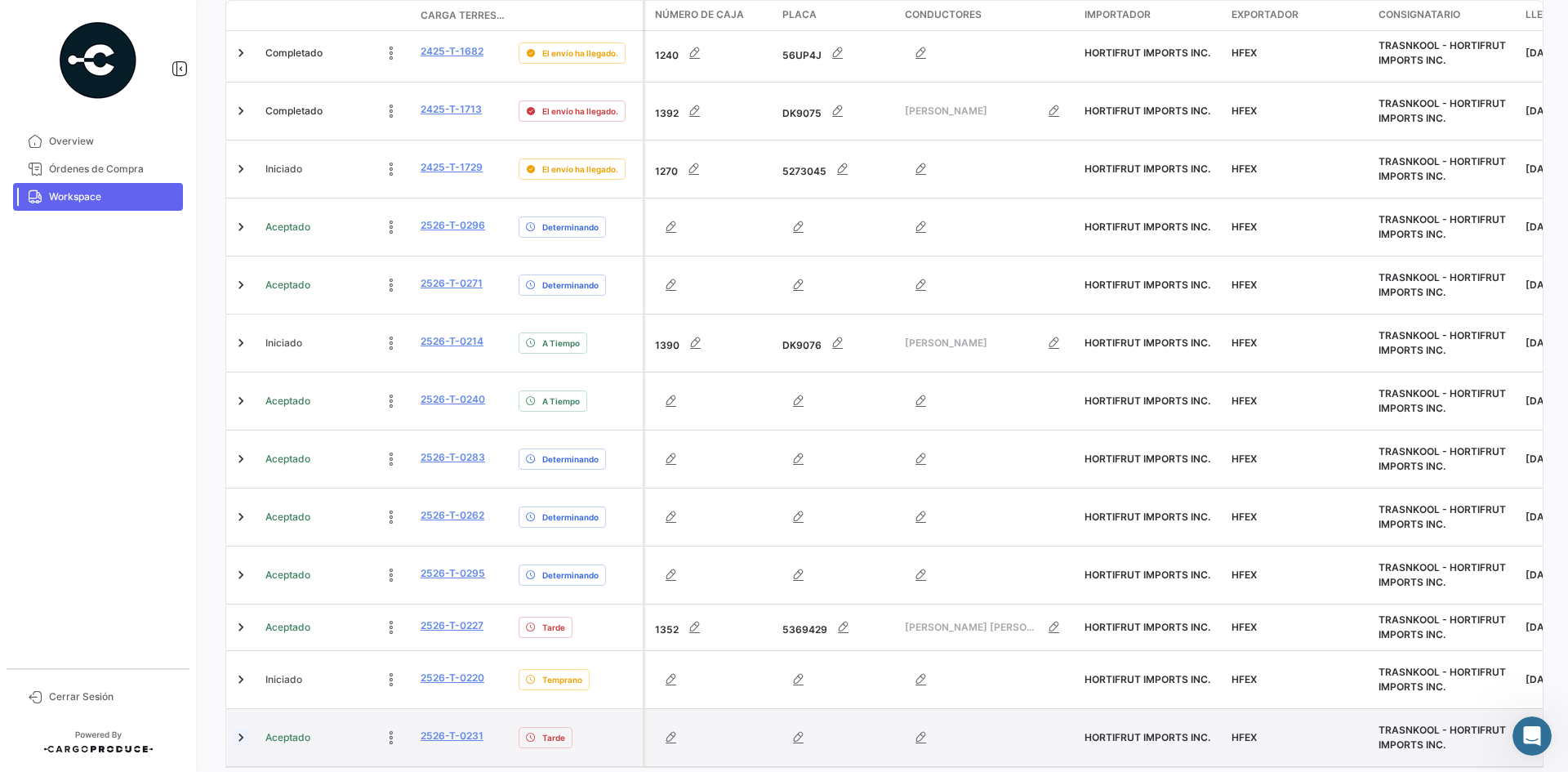
click at [239, 730] on link at bounding box center [240, 738] width 16 height 16
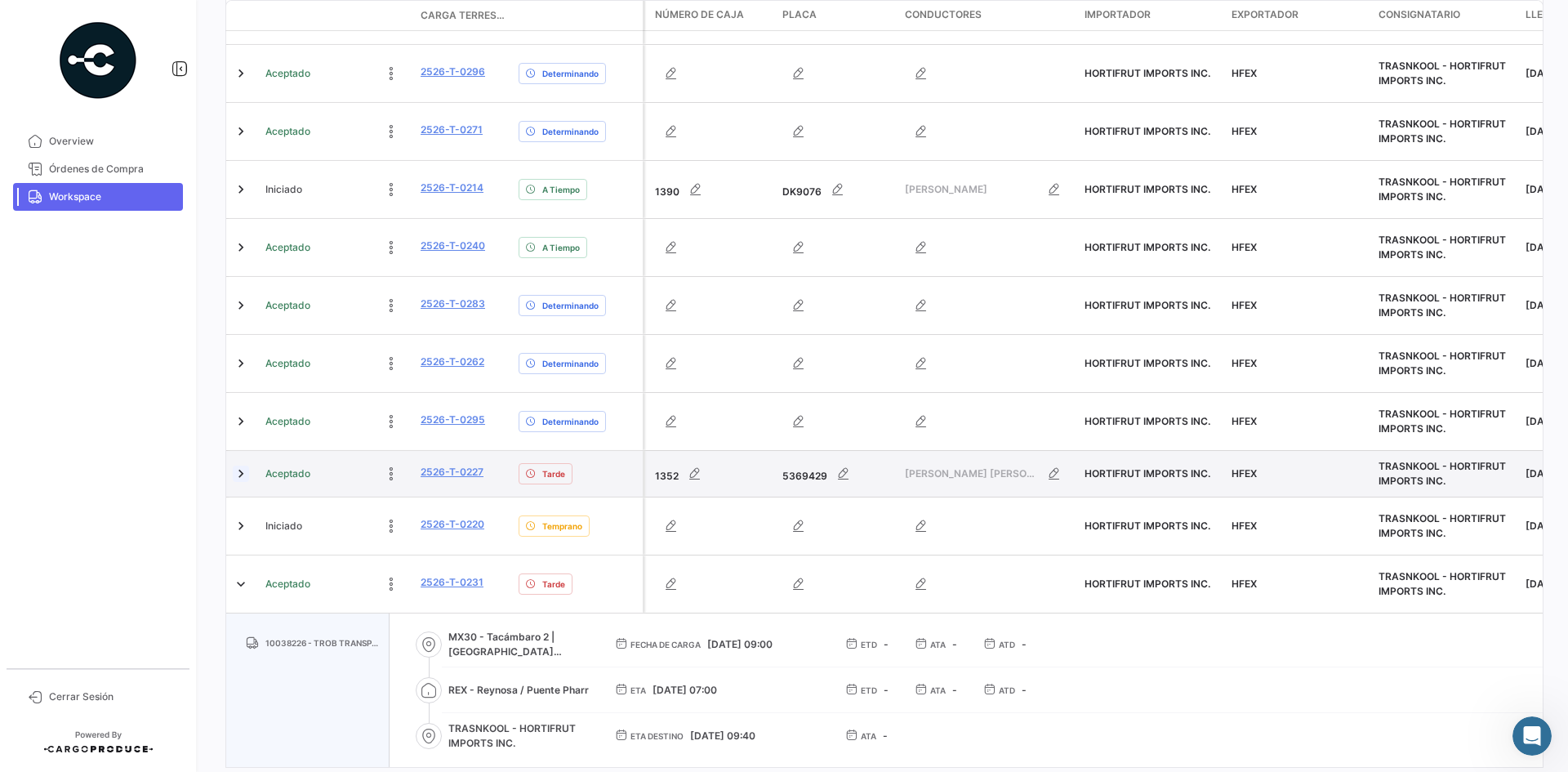
click at [241, 466] on link at bounding box center [240, 473] width 16 height 16
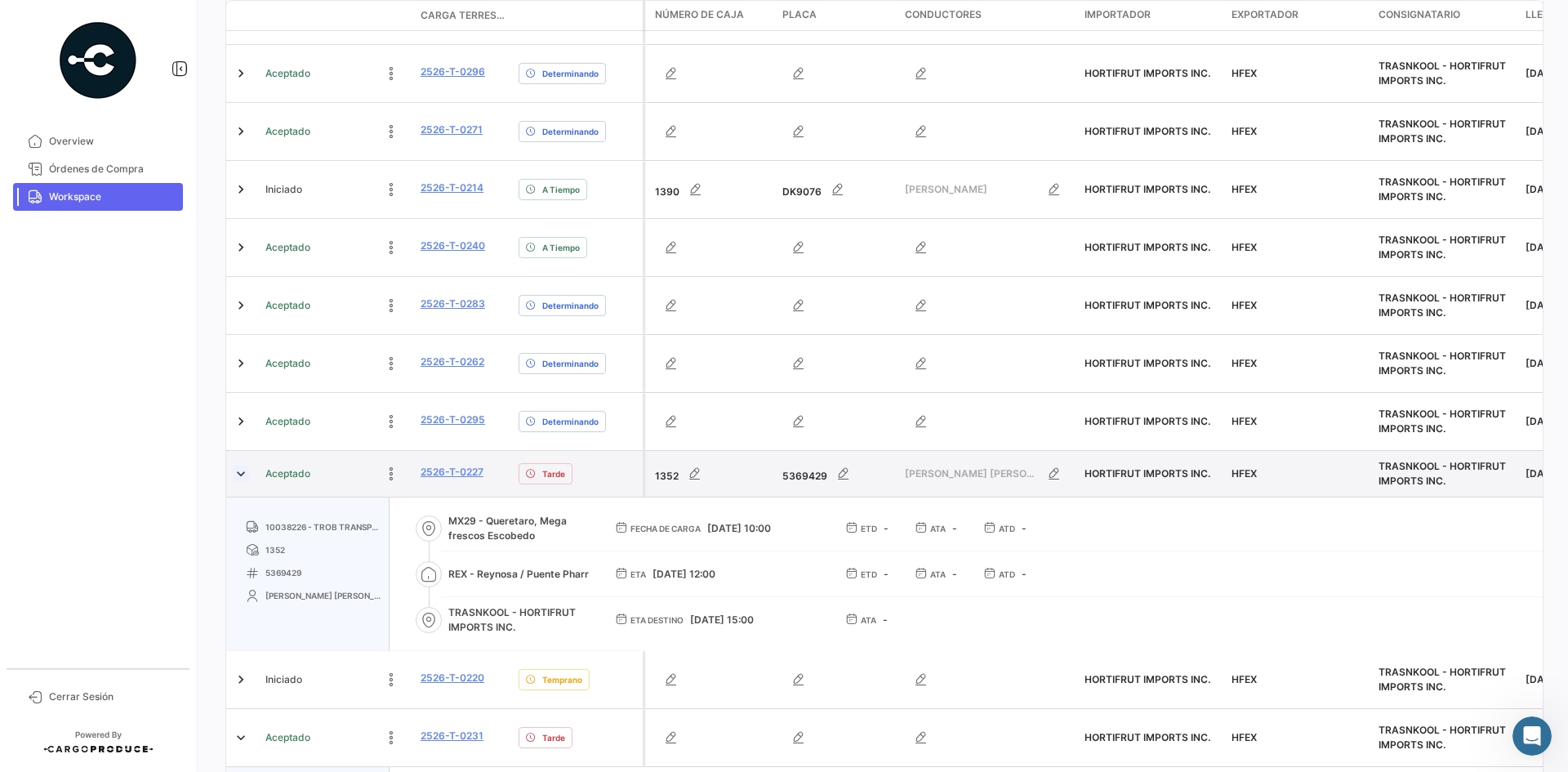
click at [241, 466] on link at bounding box center [240, 473] width 16 height 16
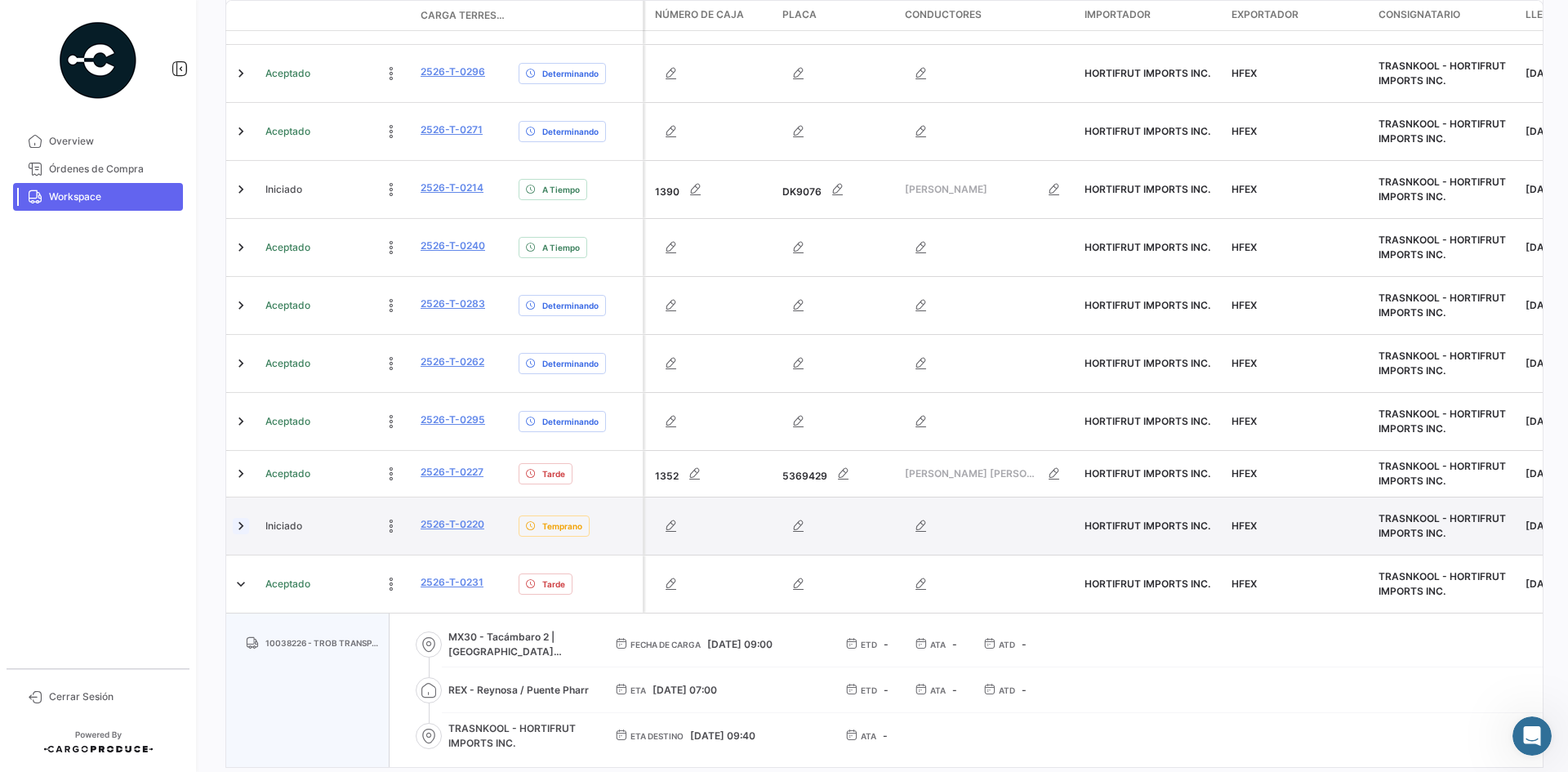
click at [240, 518] on link at bounding box center [240, 526] width 16 height 16
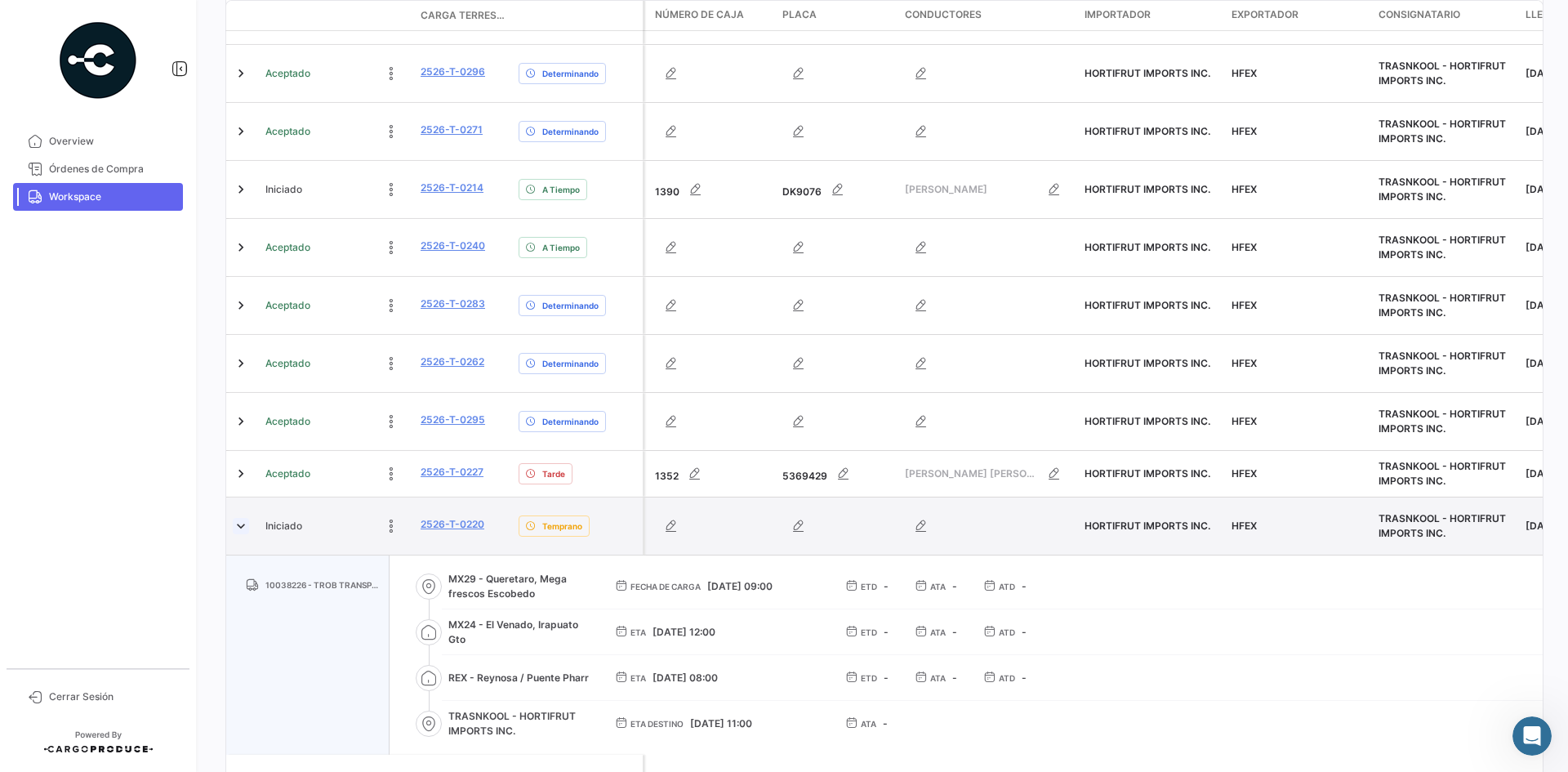
click at [240, 518] on link at bounding box center [240, 526] width 16 height 16
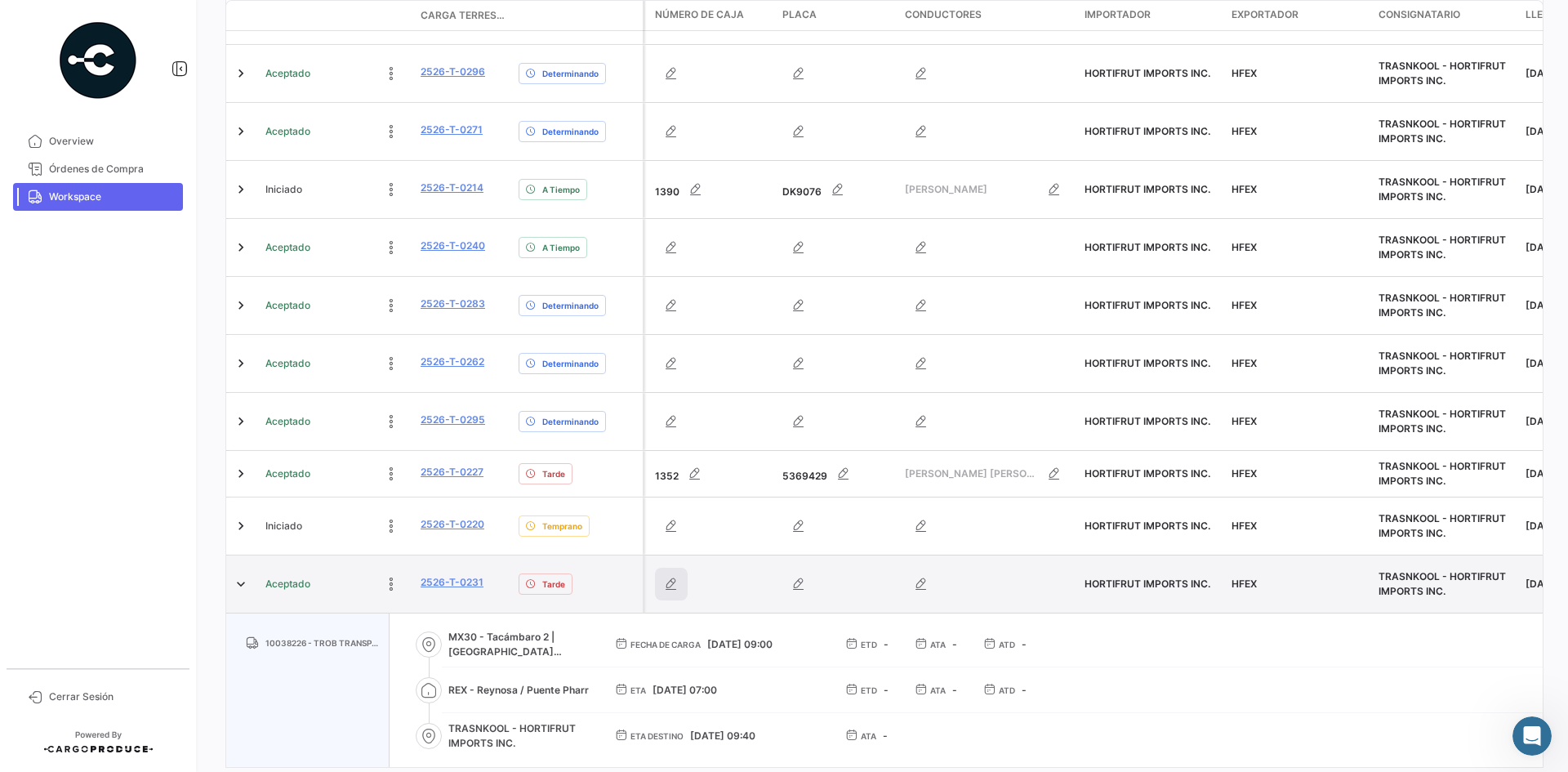
click at [668, 576] on icon "button" at bounding box center [671, 584] width 16 height 16
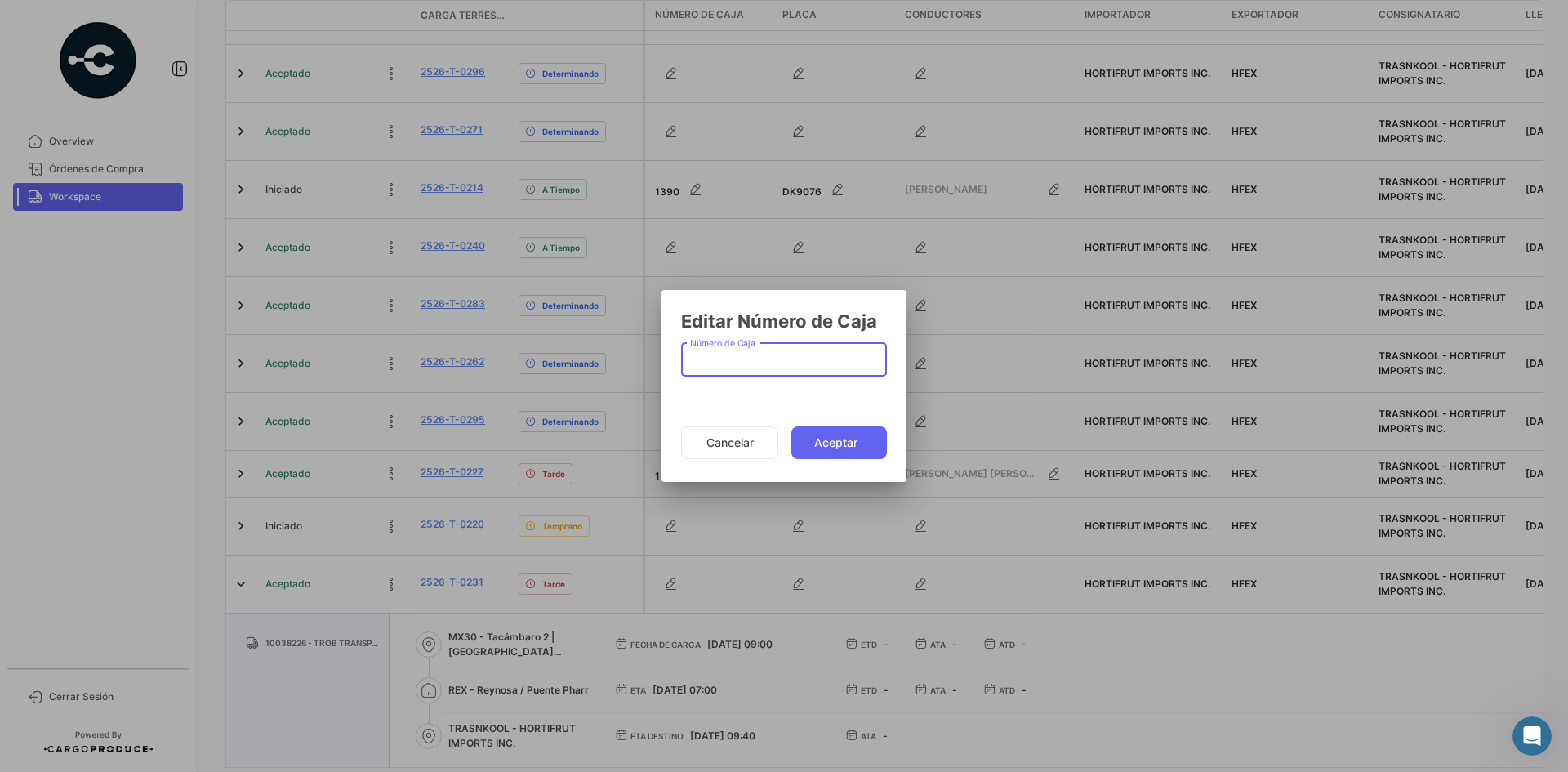
click at [713, 362] on input "Número de Caja" at bounding box center [784, 363] width 189 height 14
type input "1368"
click at [829, 447] on button "Aceptar" at bounding box center [839, 443] width 96 height 32
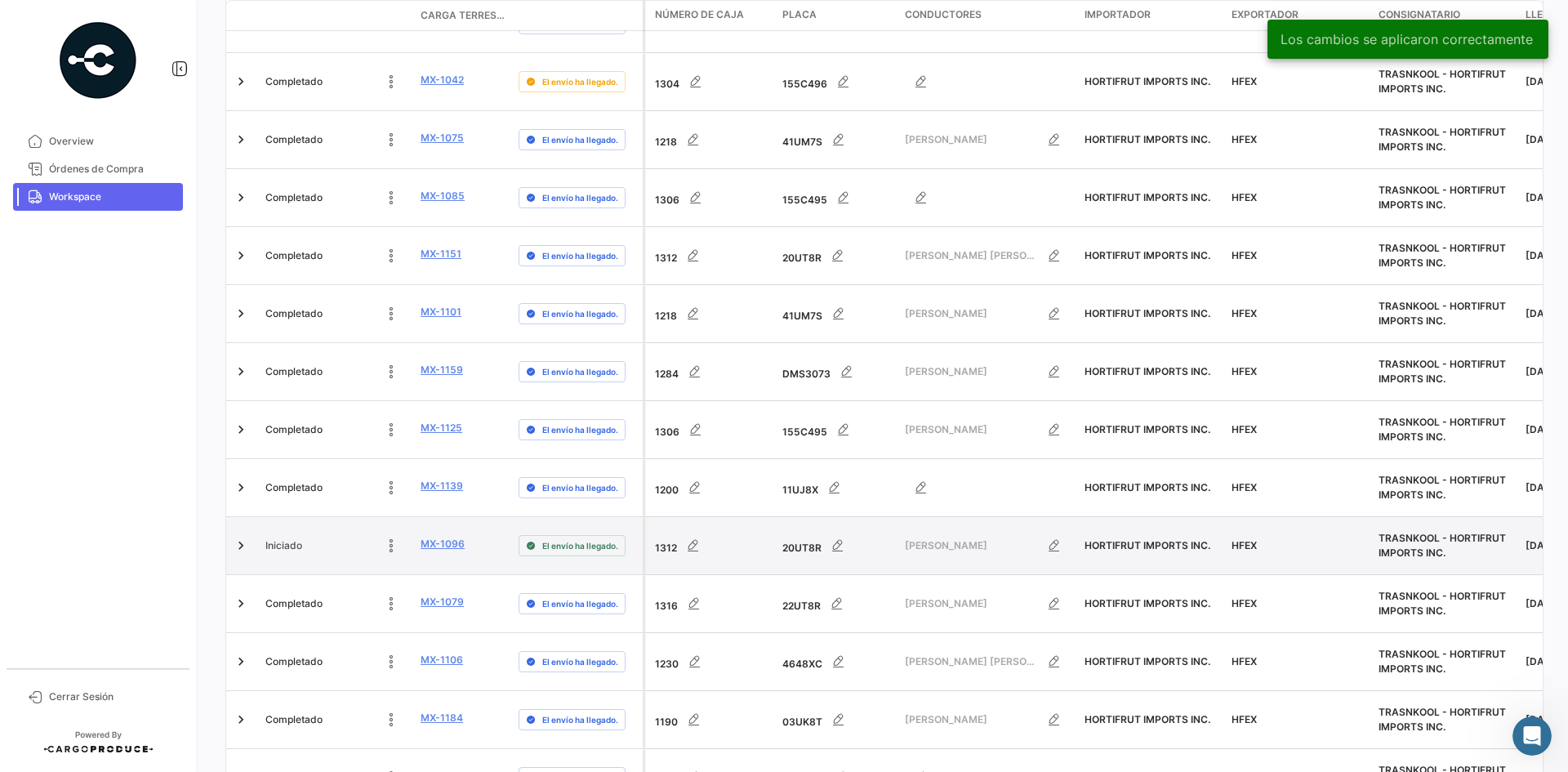
scroll to position [5101, 0]
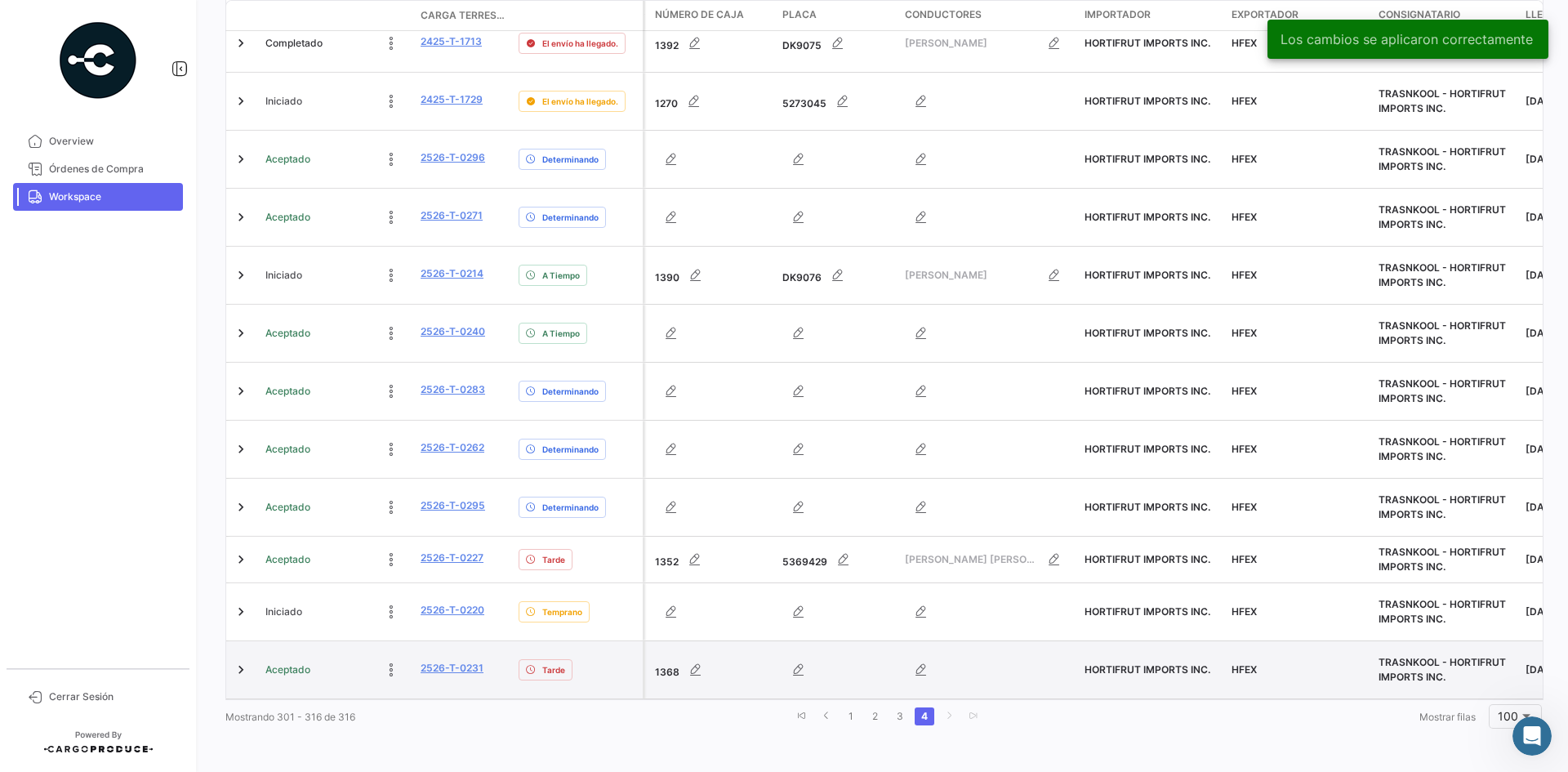
scroll to position [513, 0]
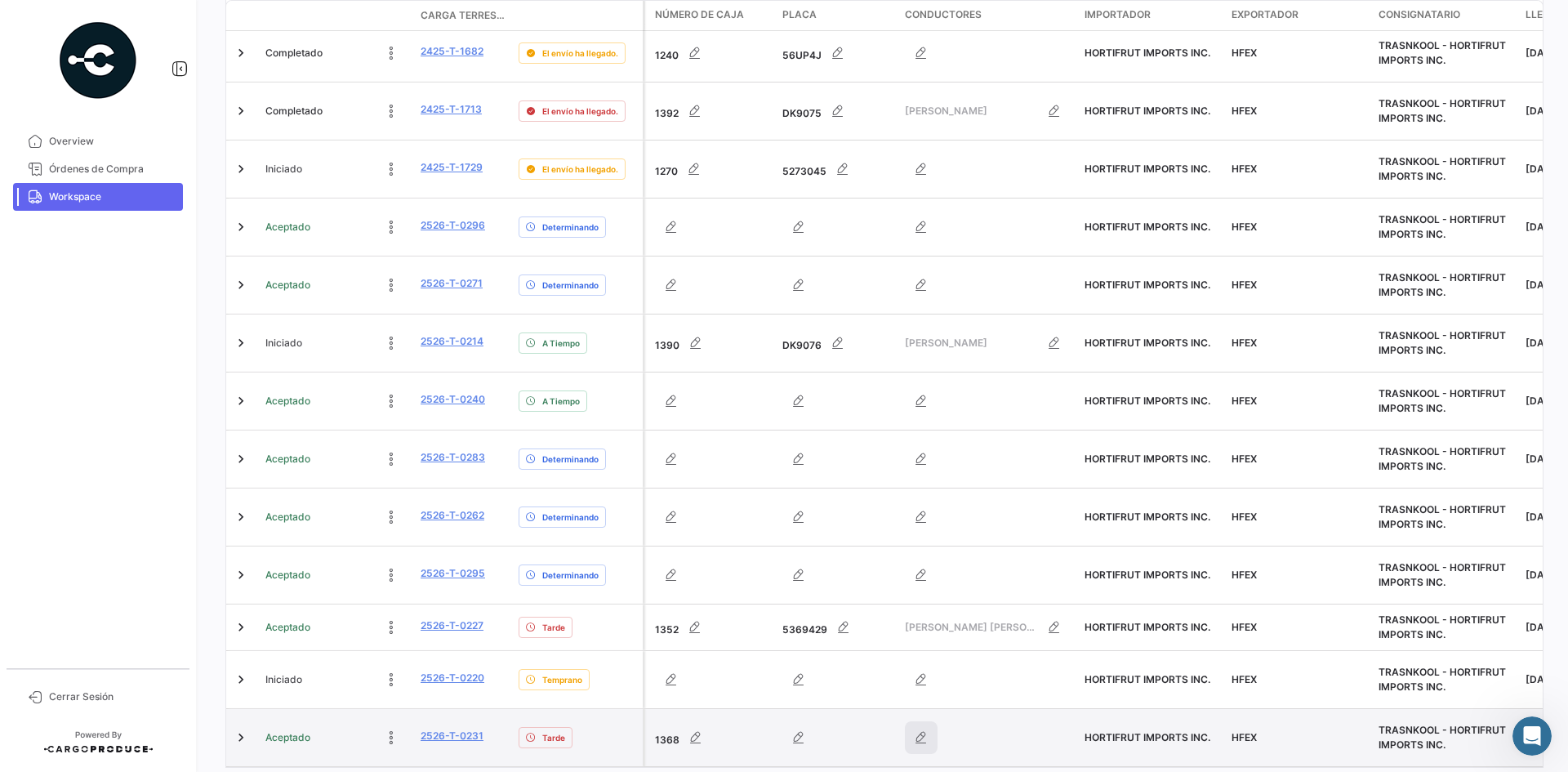
click at [915, 730] on icon "button" at bounding box center [921, 738] width 16 height 16
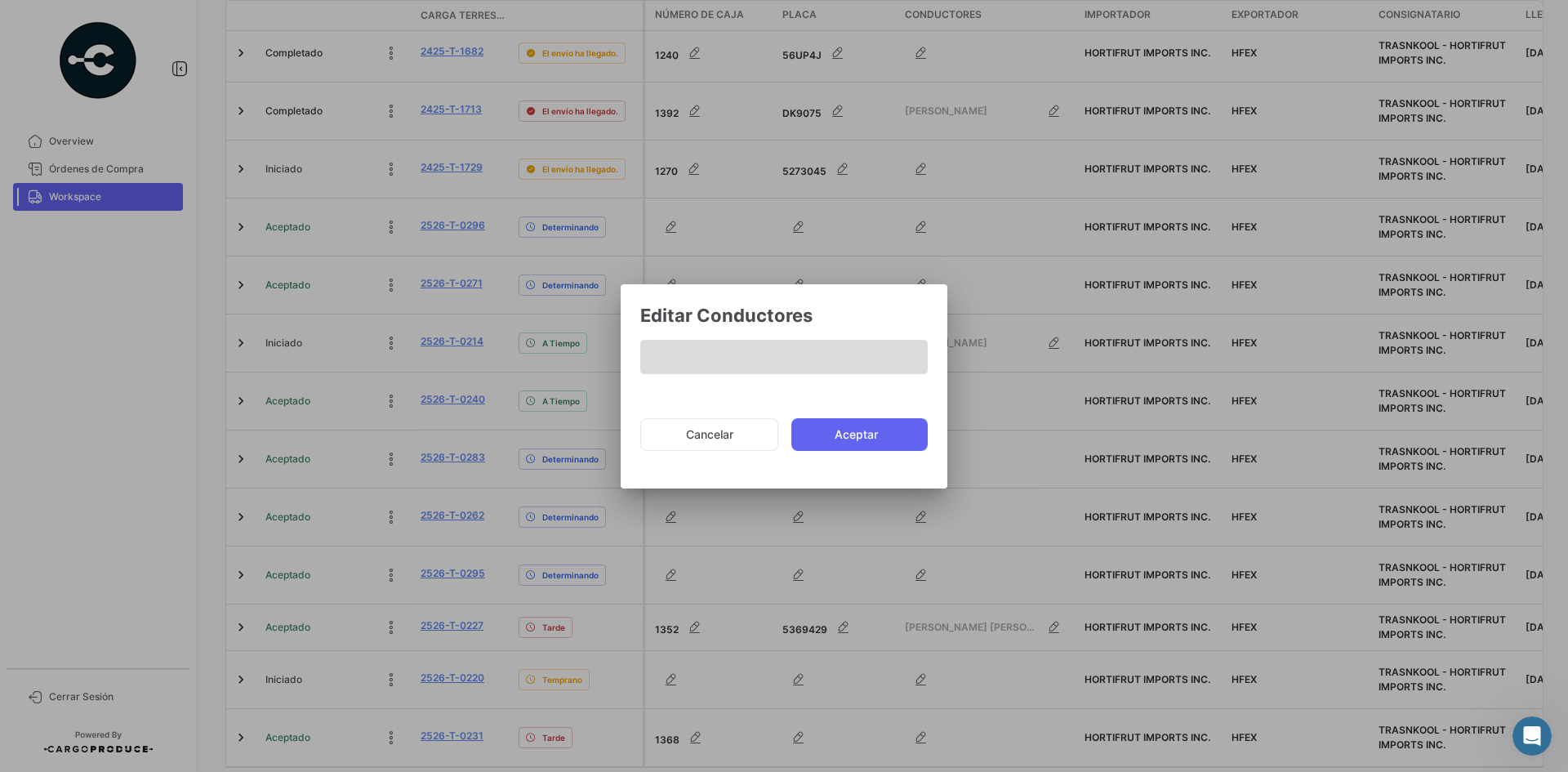
click at [720, 361] on span at bounding box center [784, 357] width 288 height 34
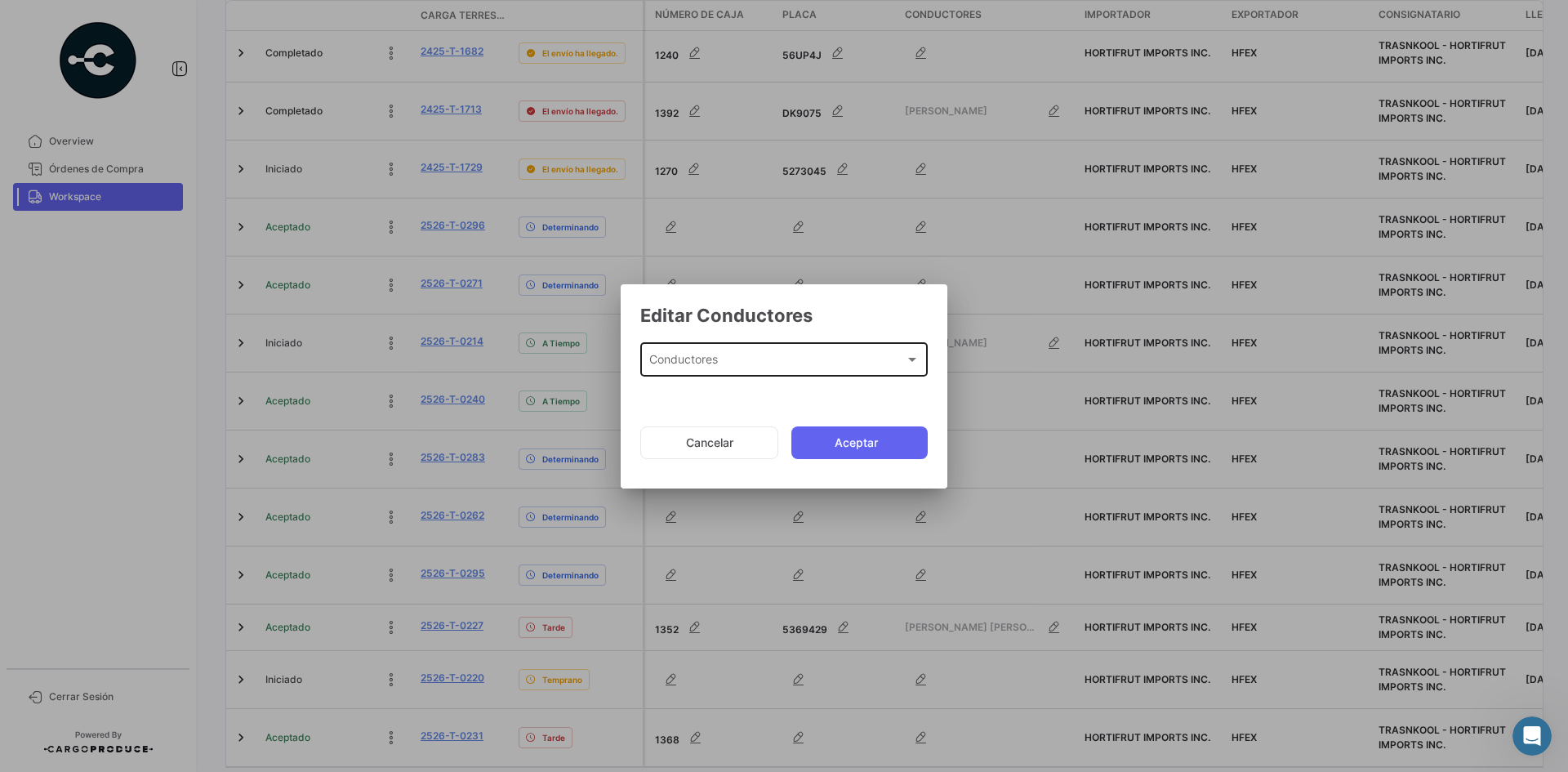
click at [707, 350] on div "Conductores Conductores" at bounding box center [784, 359] width 271 height 38
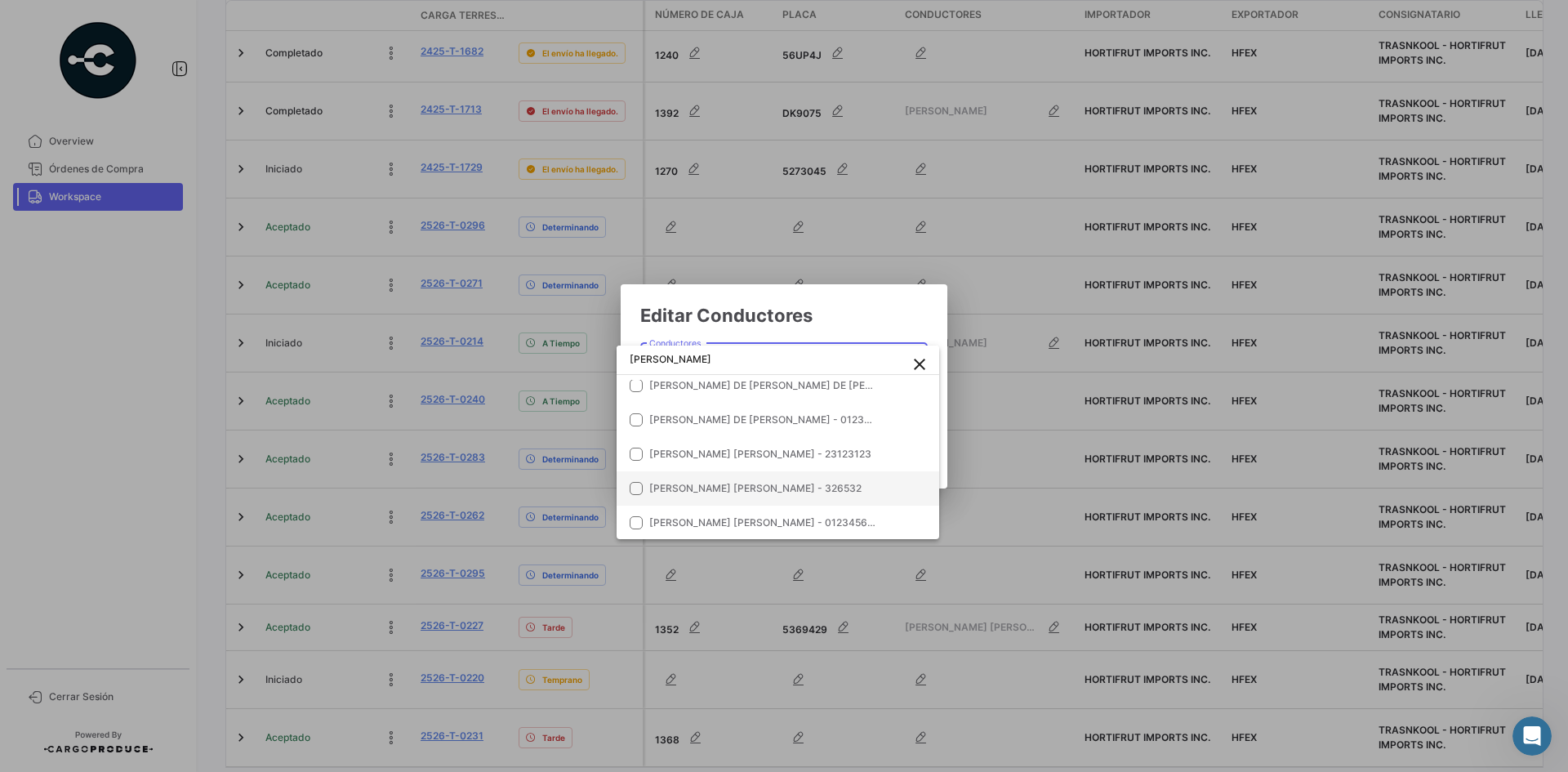
scroll to position [82, 0]
type input "[PERSON_NAME]"
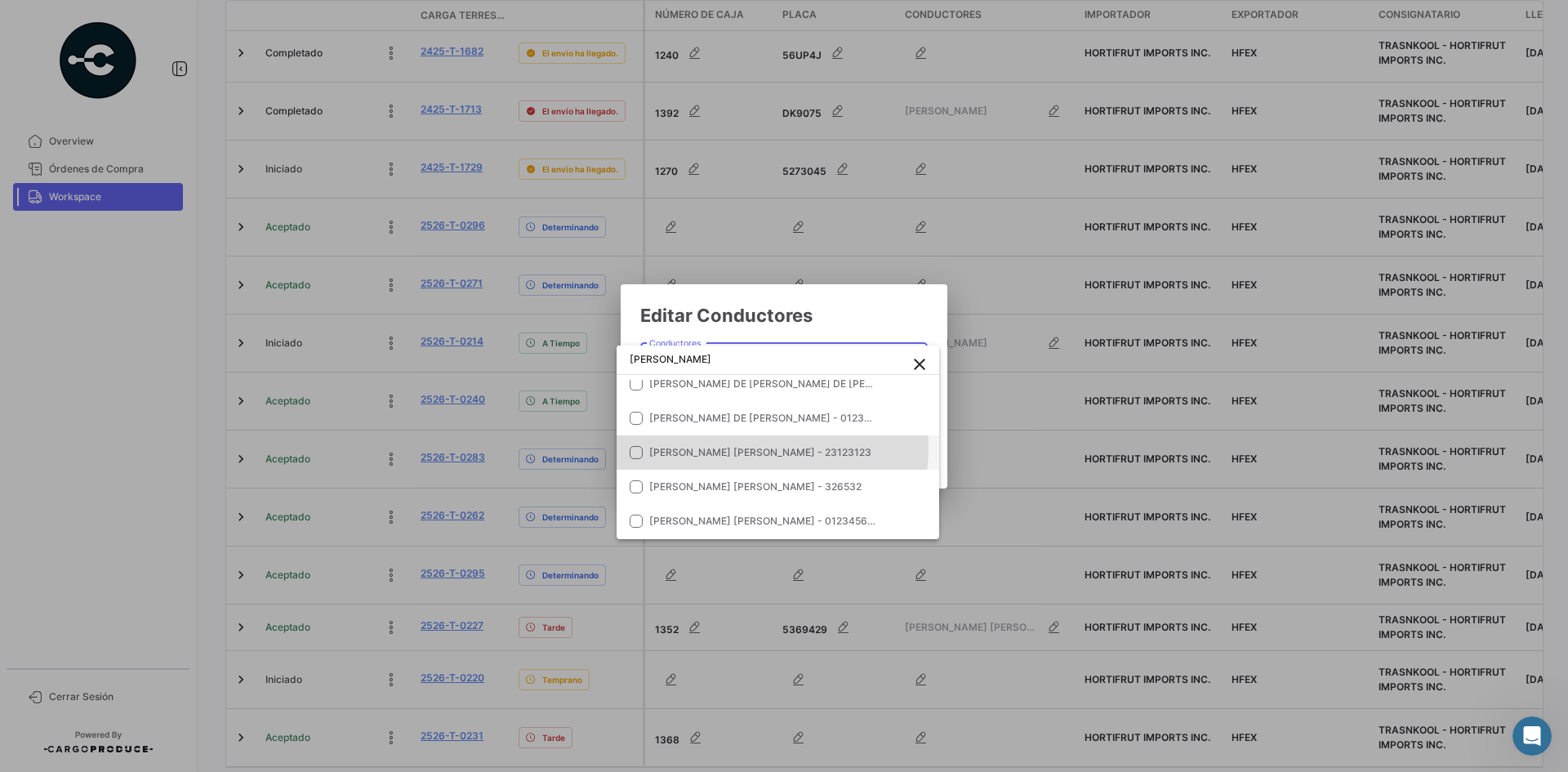
click at [741, 448] on span "[PERSON_NAME] [PERSON_NAME] - 23123123" at bounding box center [760, 452] width 222 height 12
click at [864, 306] on div at bounding box center [784, 386] width 1568 height 772
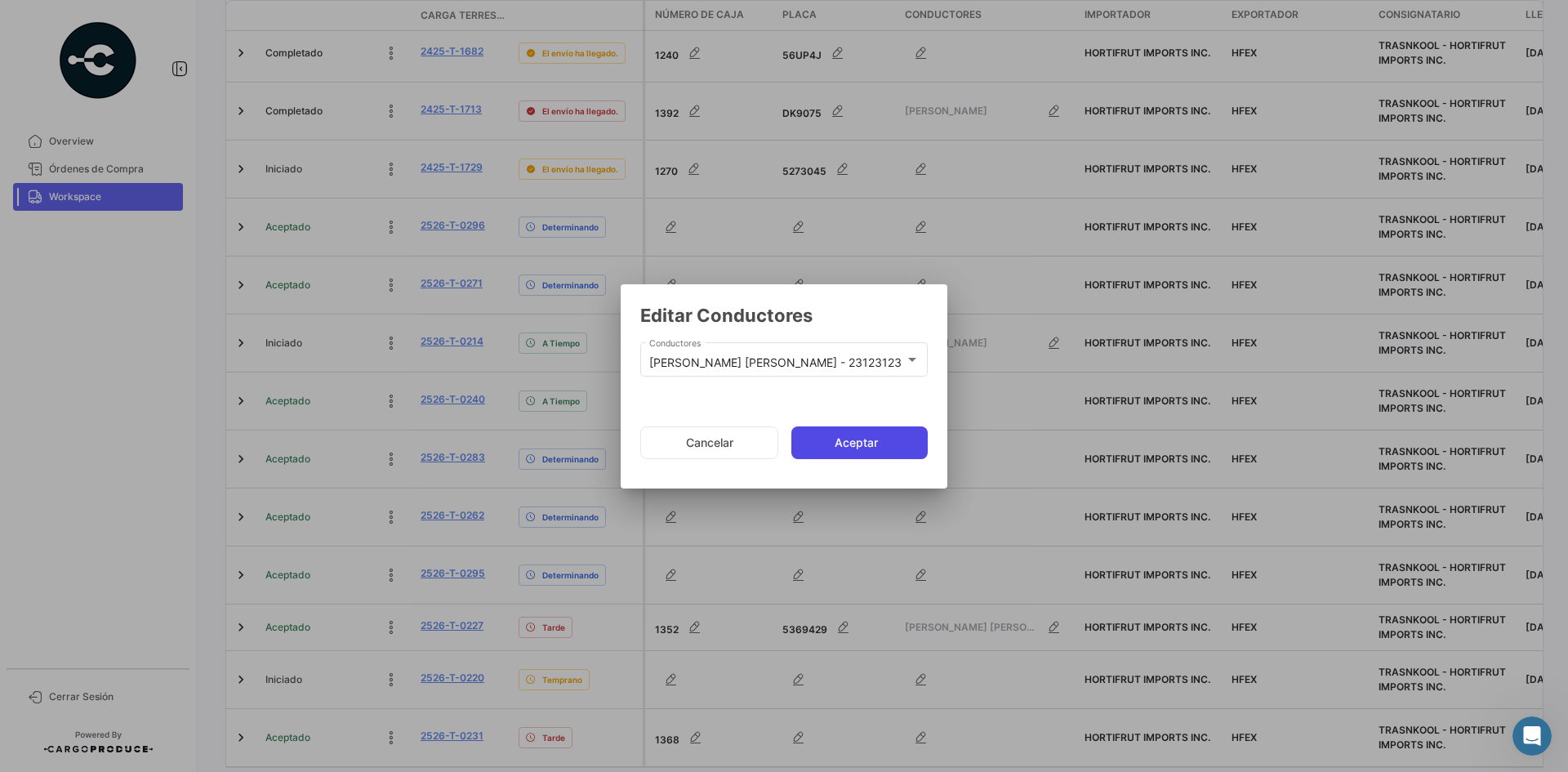
click at [850, 451] on button "Aceptar" at bounding box center [860, 443] width 137 height 32
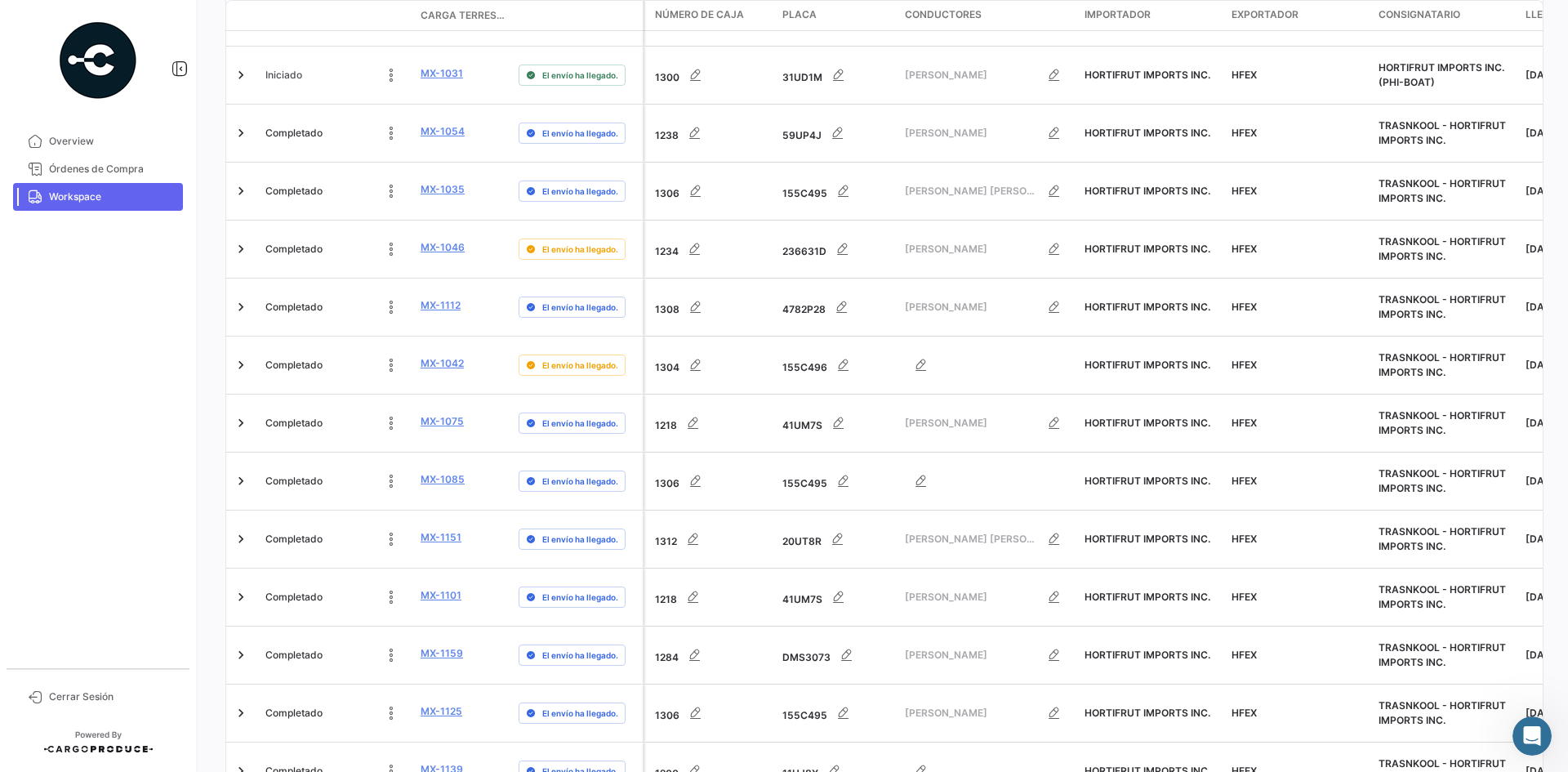
scroll to position [5101, 0]
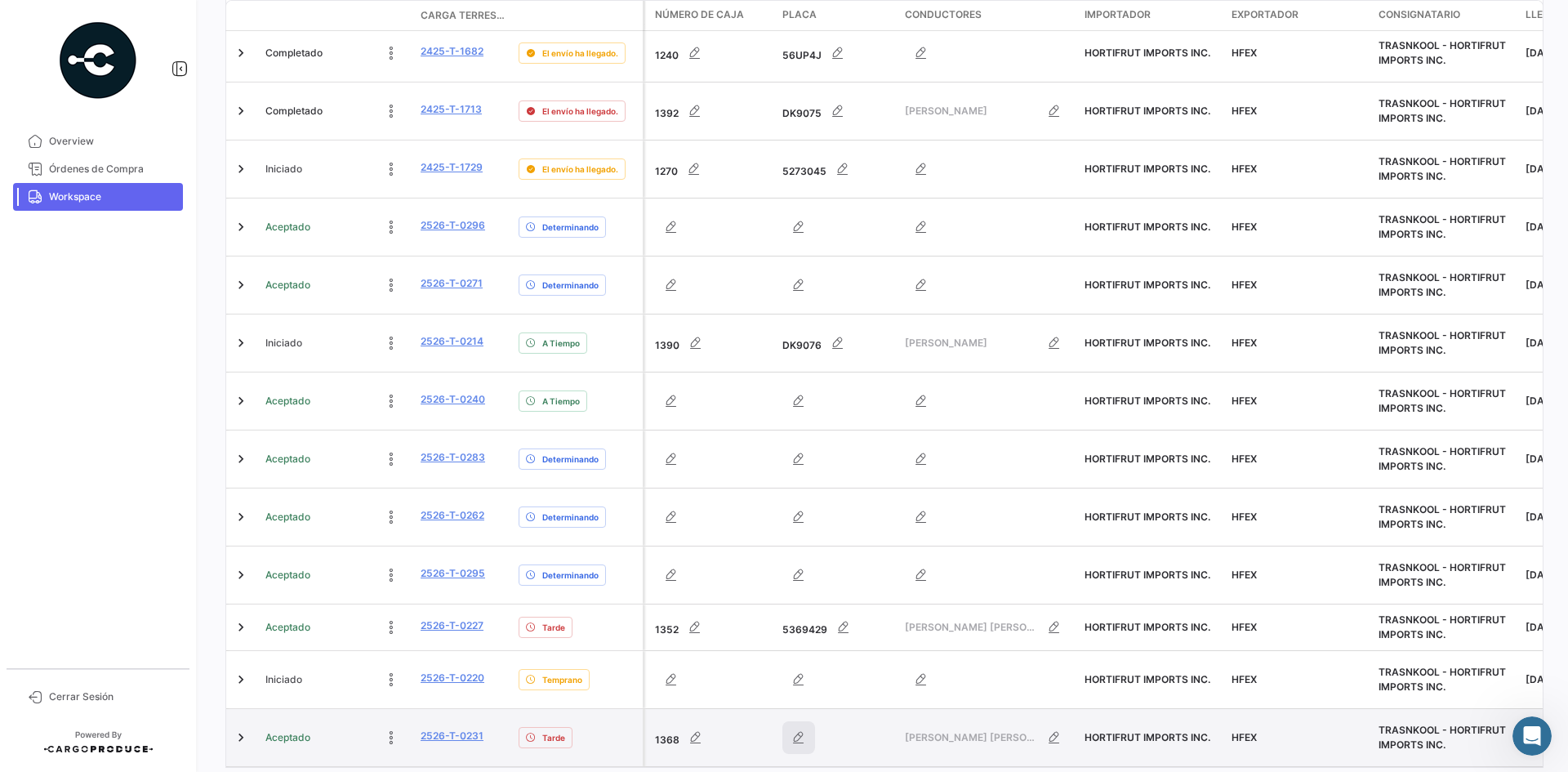
click at [795, 730] on icon "button" at bounding box center [798, 738] width 16 height 16
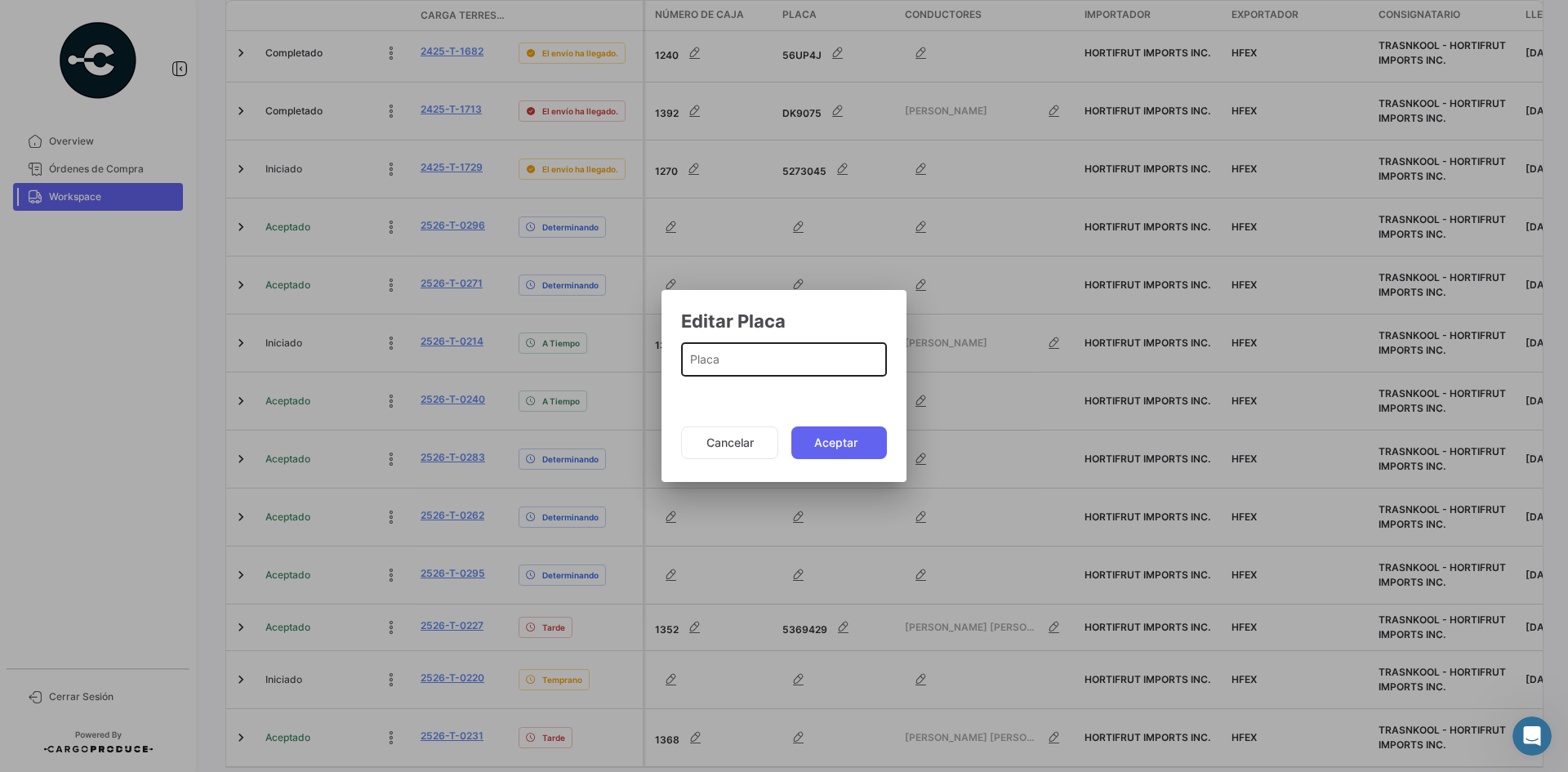
click at [731, 373] on div "Placa" at bounding box center [784, 358] width 189 height 38
paste input "5451392"
type input "5451392"
click at [823, 441] on button "Aceptar" at bounding box center [839, 443] width 96 height 32
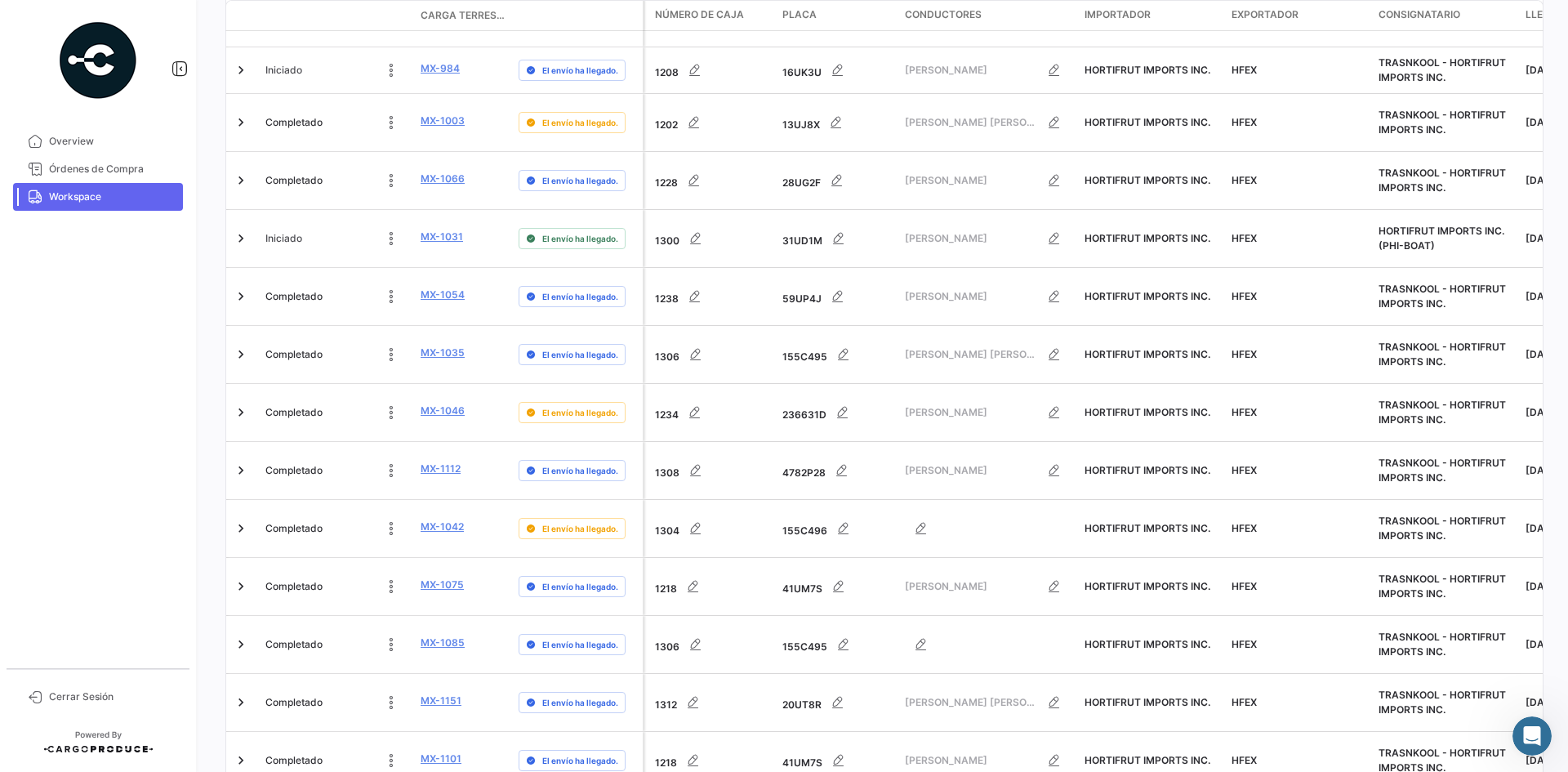
scroll to position [5101, 0]
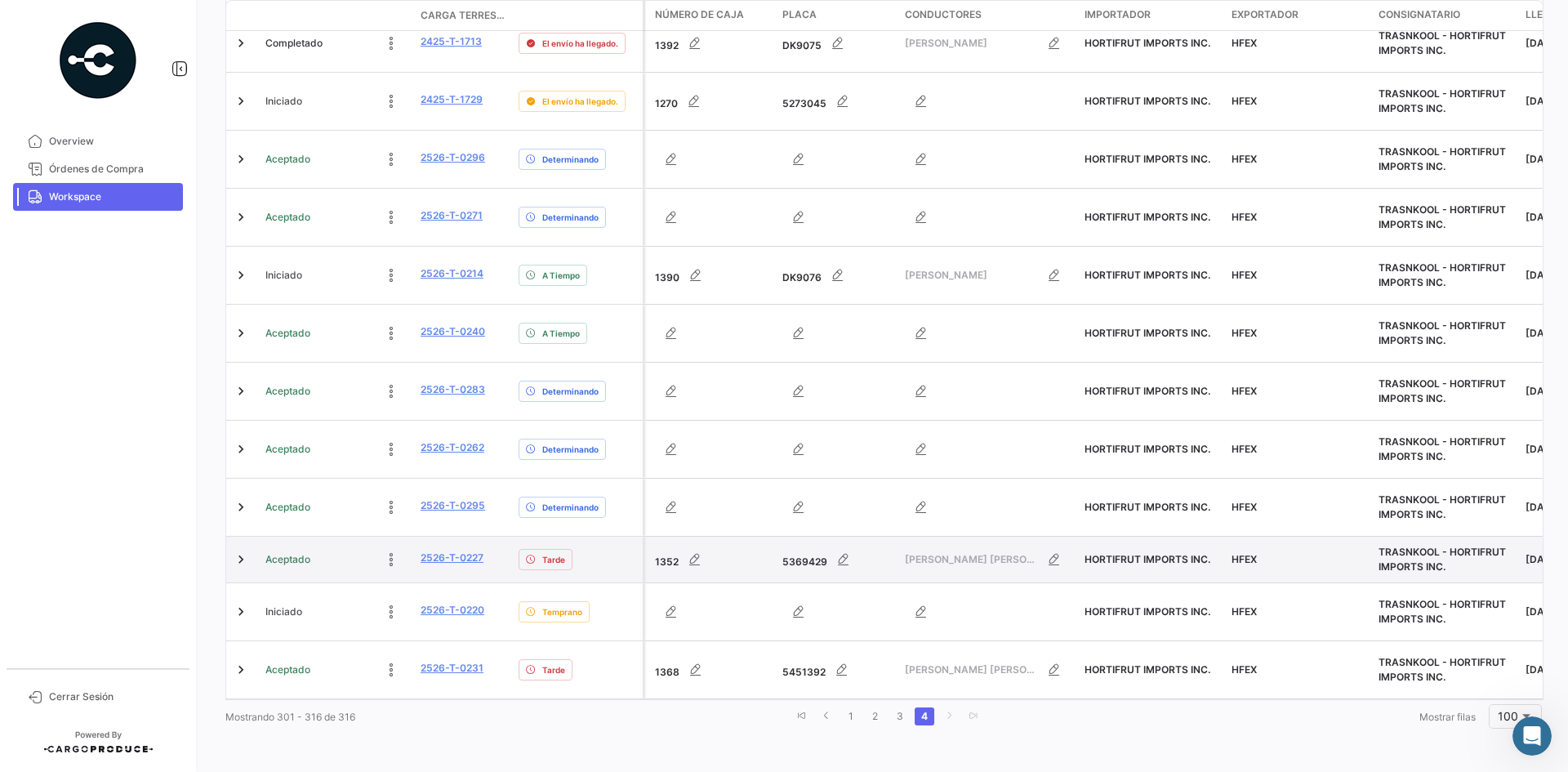
scroll to position [513, 0]
